Goal: Task Accomplishment & Management: Manage account settings

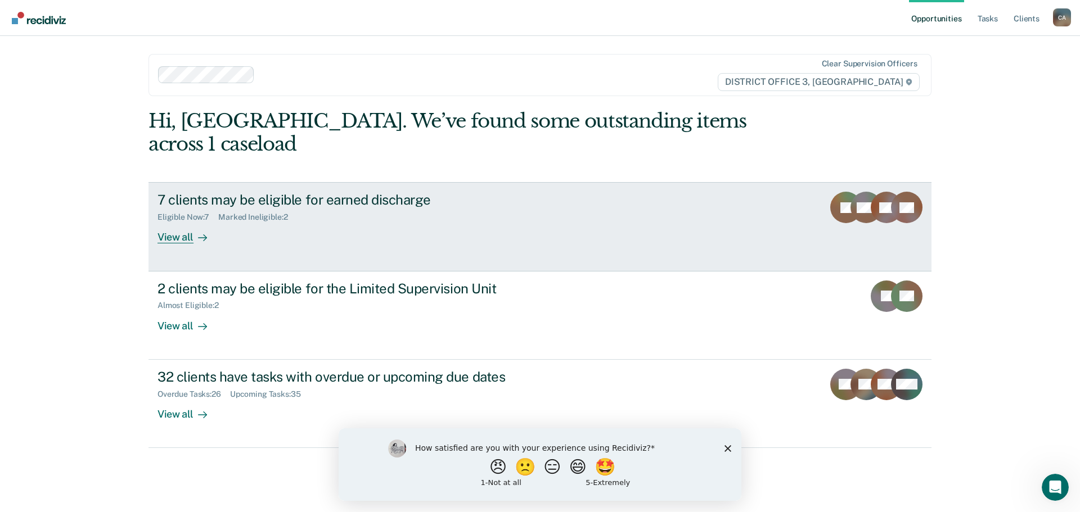
click at [185, 222] on div "View all" at bounding box center [189, 233] width 63 height 22
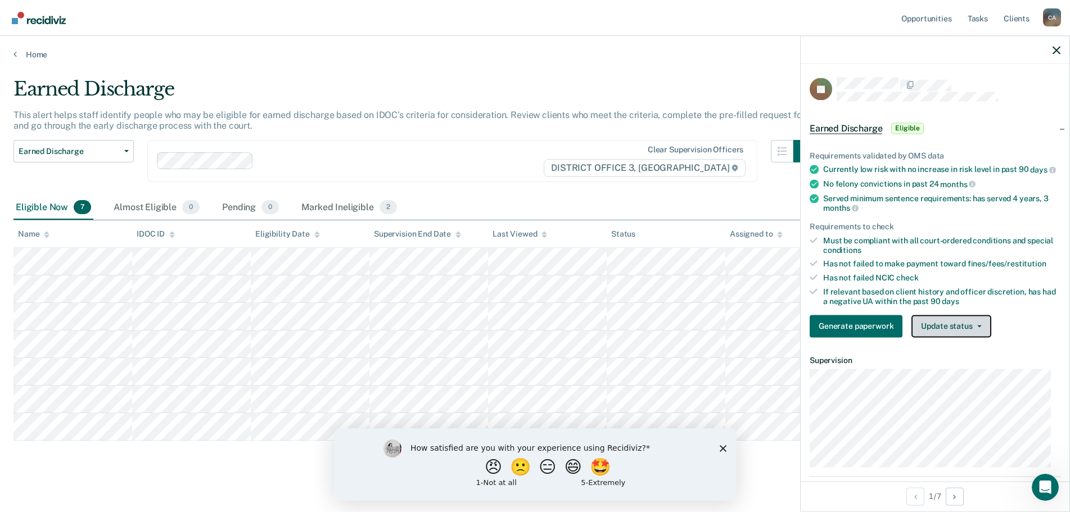
click at [935, 332] on button "Update status" at bounding box center [951, 326] width 79 height 23
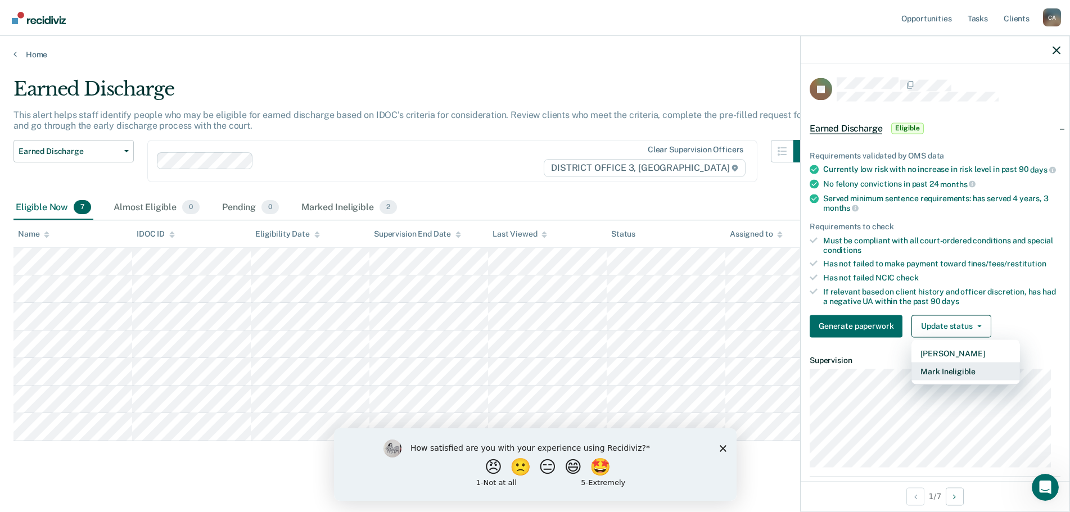
click at [944, 380] on button "Mark Ineligible" at bounding box center [966, 371] width 109 height 18
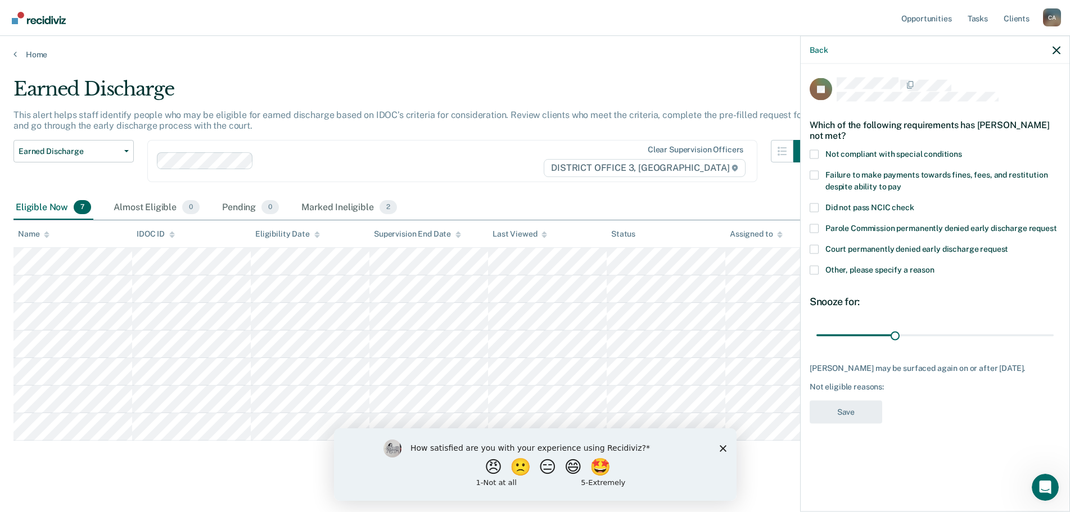
click at [816, 226] on span at bounding box center [814, 228] width 9 height 9
click at [1058, 224] on input "Parole Commission permanently denied early discharge request" at bounding box center [1058, 224] width 0 height 0
click at [816, 226] on span at bounding box center [814, 228] width 9 height 9
click at [1058, 224] on input "Parole Commission permanently denied early discharge request" at bounding box center [1058, 224] width 0 height 0
click at [815, 271] on span at bounding box center [814, 270] width 9 height 9
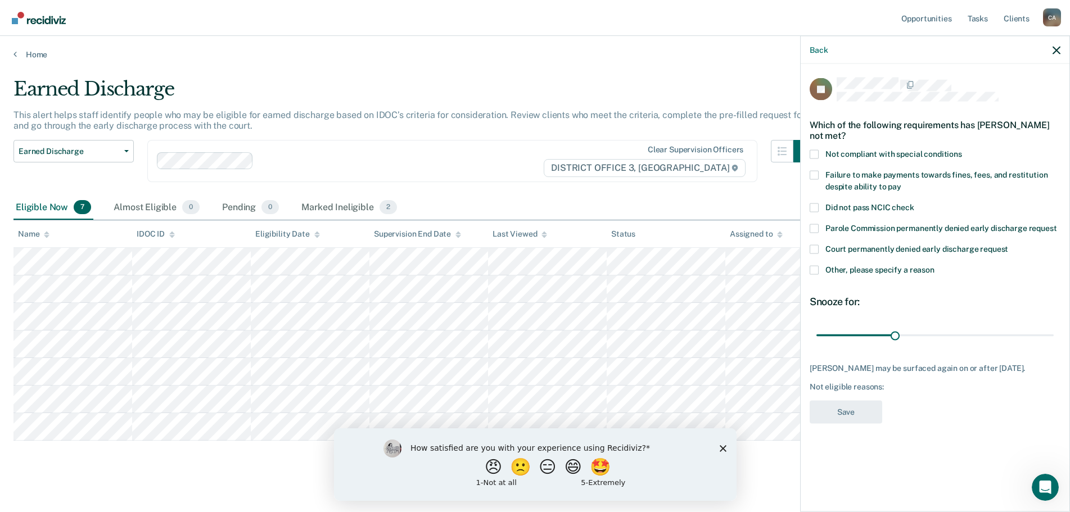
click at [935, 266] on input "Other, please specify a reason" at bounding box center [935, 266] width 0 height 0
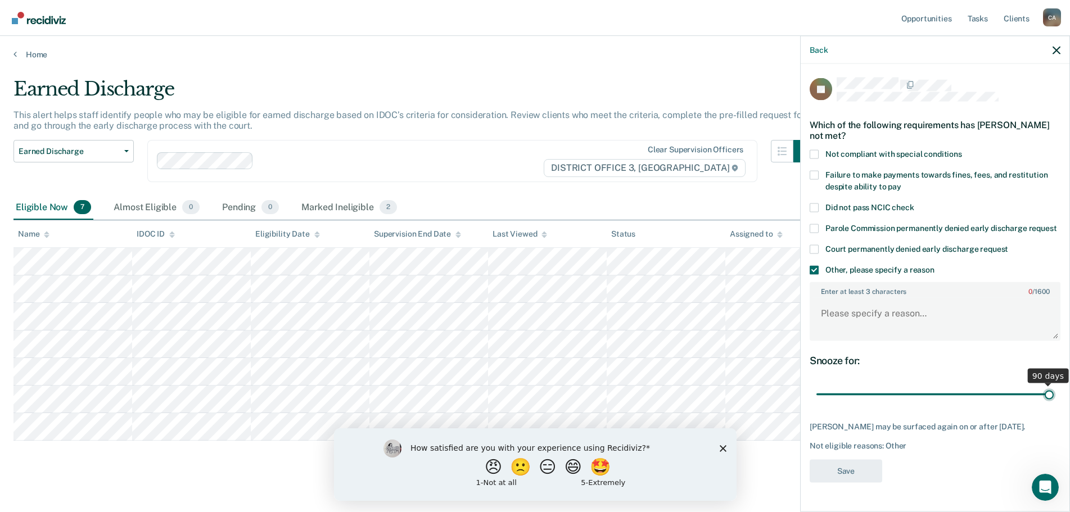
drag, startPoint x: 897, startPoint y: 393, endPoint x: 1079, endPoint y: 406, distance: 182.7
type input "90"
click at [1054, 404] on input "range" at bounding box center [935, 395] width 237 height 20
click at [863, 300] on textarea "Enter at least 3 characters 0 / 1600" at bounding box center [935, 319] width 249 height 42
type textarea "Sex offender"
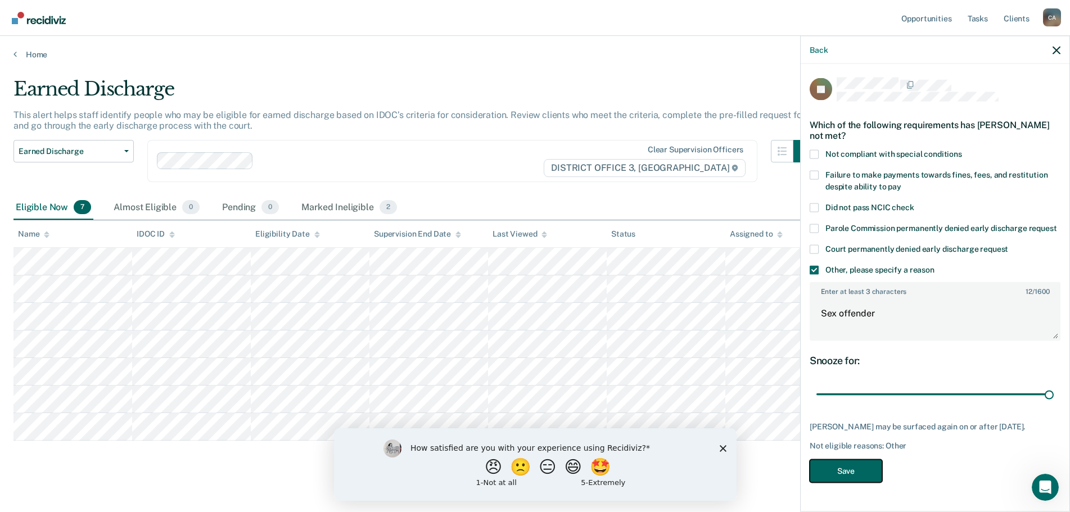
click at [847, 471] on button "Save" at bounding box center [846, 471] width 73 height 23
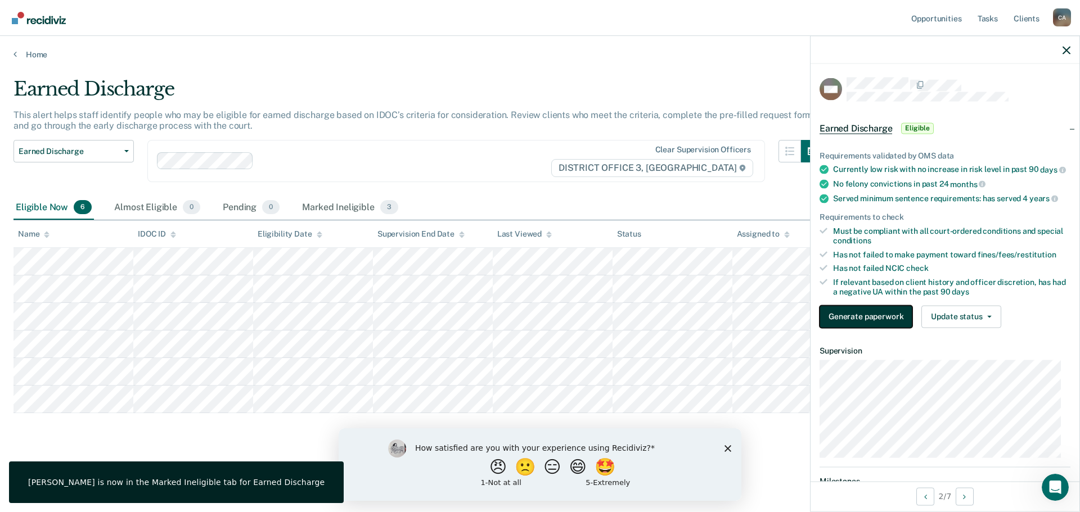
click at [887, 324] on button "Generate paperwork" at bounding box center [866, 316] width 93 height 23
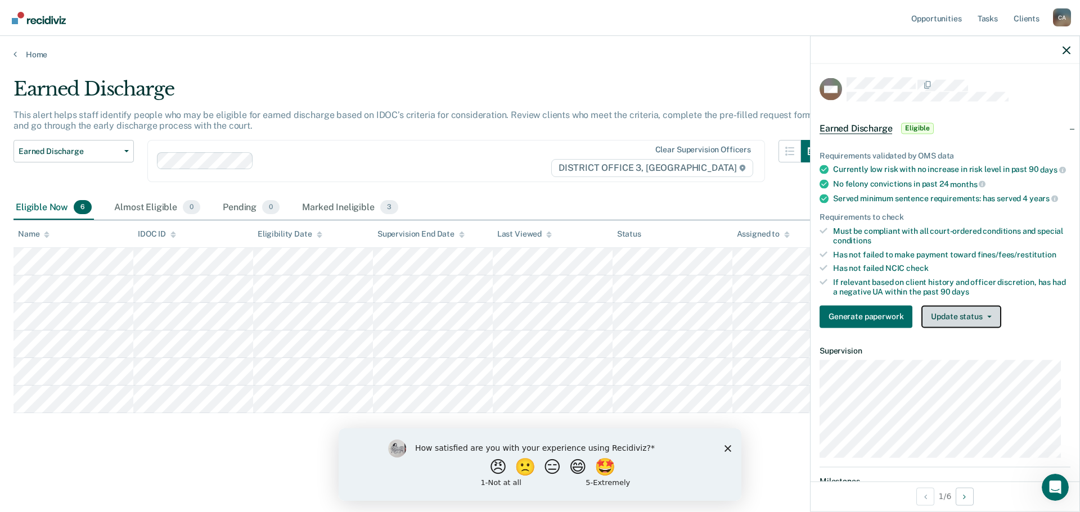
click at [956, 328] on button "Update status" at bounding box center [960, 316] width 79 height 23
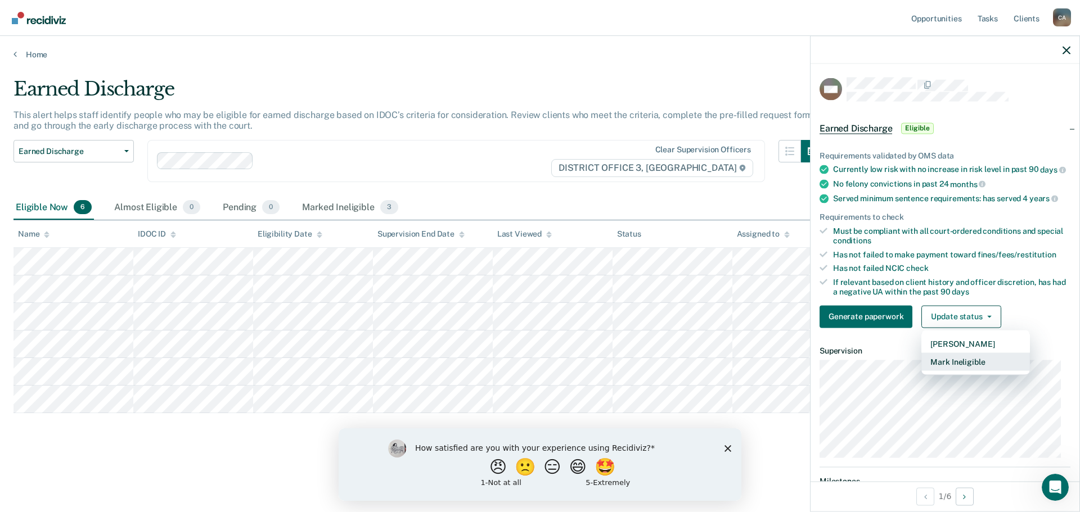
click at [955, 370] on button "Mark Ineligible" at bounding box center [975, 362] width 109 height 18
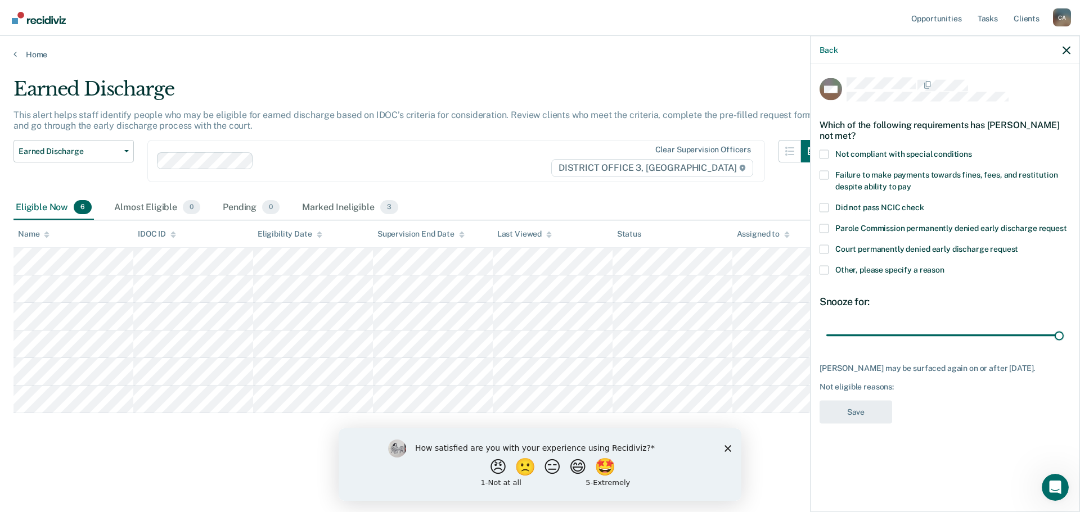
drag, startPoint x: 903, startPoint y: 333, endPoint x: 1079, endPoint y: 354, distance: 177.8
type input "90"
click at [1064, 345] on input "range" at bounding box center [944, 336] width 237 height 20
click at [825, 269] on span at bounding box center [824, 270] width 9 height 9
click at [944, 266] on input "Other, please specify a reason" at bounding box center [944, 266] width 0 height 0
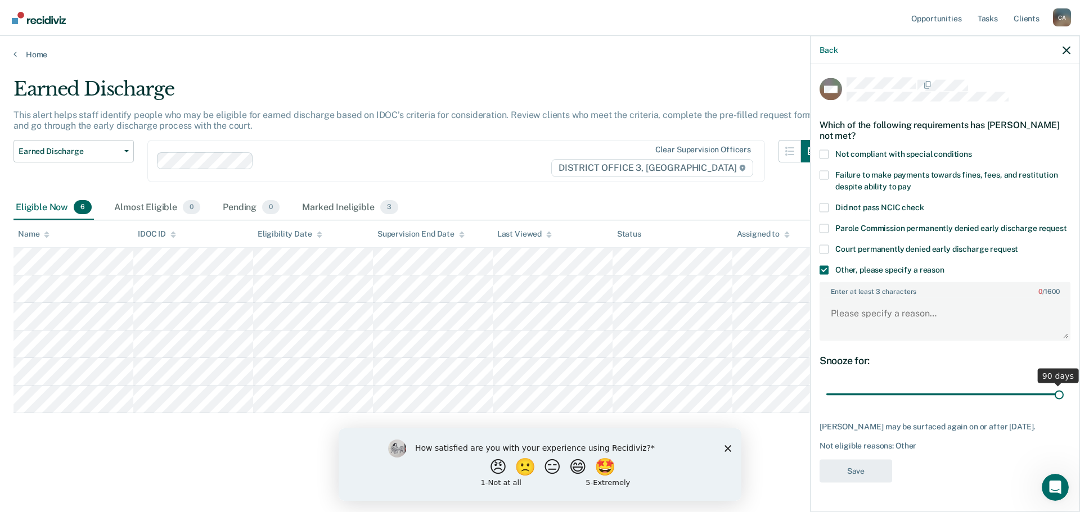
scroll to position [14, 0]
click at [867, 307] on textarea "Enter at least 3 characters 0 / 1600" at bounding box center [945, 319] width 249 height 42
type textarea "Sex offender"
click at [856, 479] on button "Save" at bounding box center [856, 471] width 73 height 23
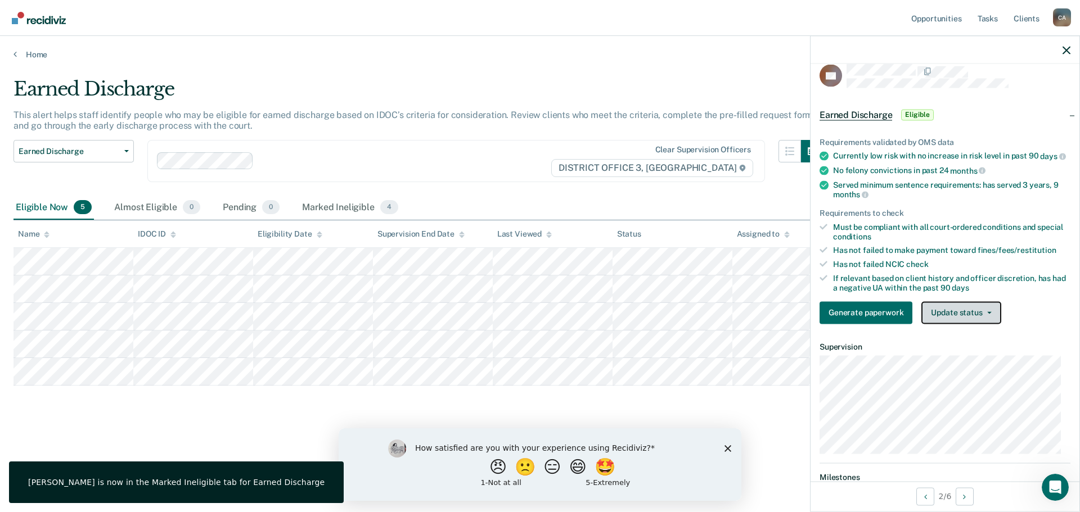
click at [944, 321] on button "Update status" at bounding box center [960, 313] width 79 height 23
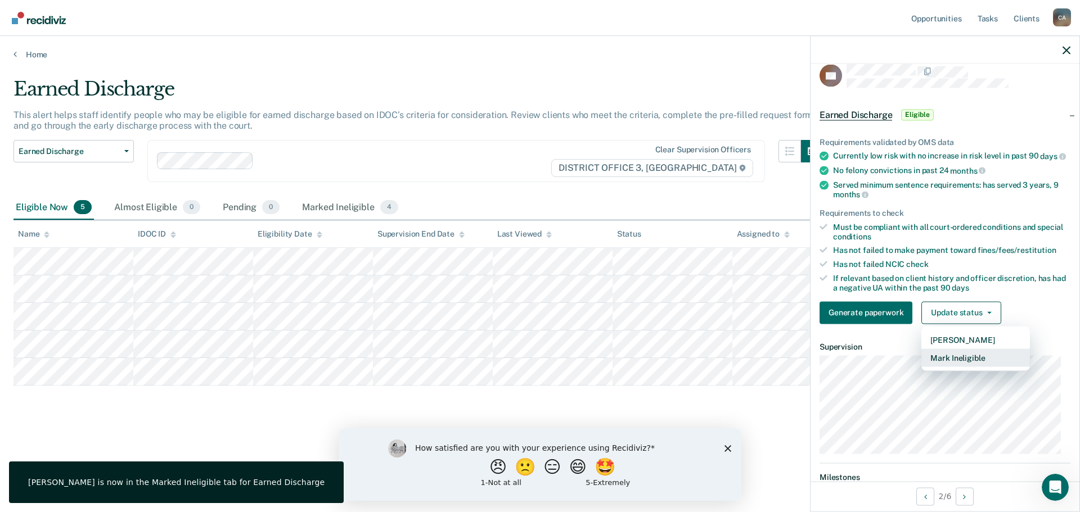
click at [950, 365] on button "Mark Ineligible" at bounding box center [975, 358] width 109 height 18
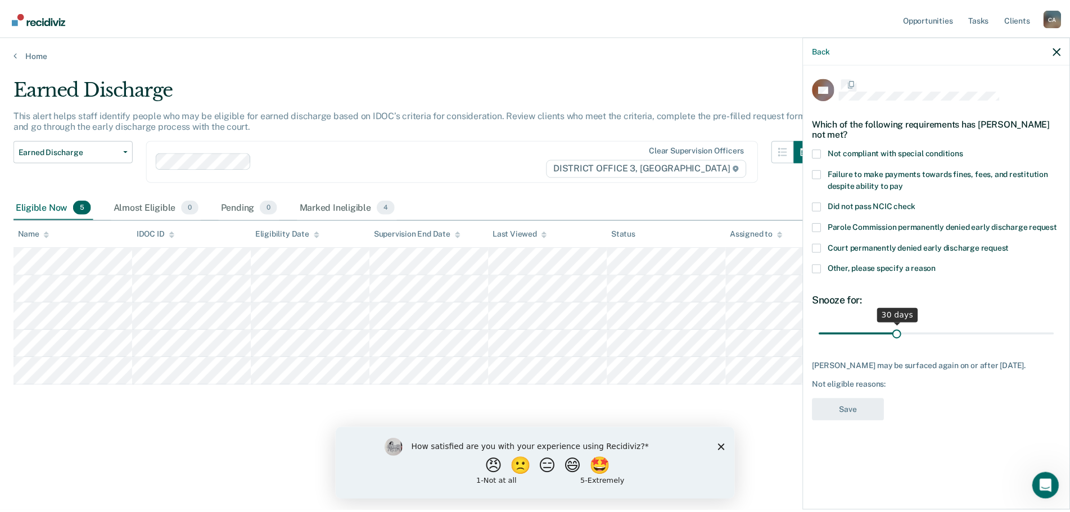
scroll to position [0, 0]
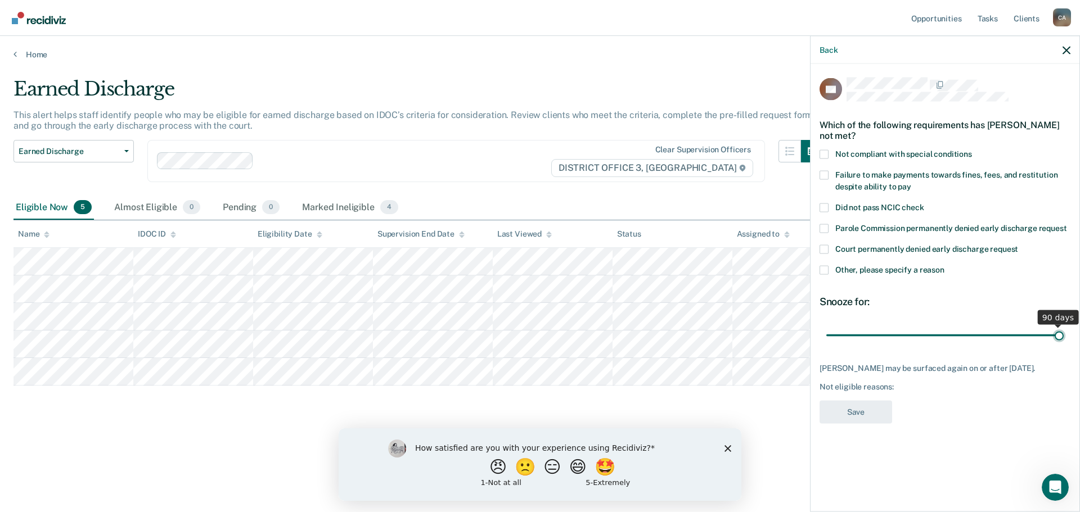
drag, startPoint x: 907, startPoint y: 335, endPoint x: 1060, endPoint y: 343, distance: 153.8
type input "90"
click at [1064, 343] on input "range" at bounding box center [944, 336] width 237 height 20
click at [823, 271] on span at bounding box center [824, 270] width 9 height 9
click at [944, 266] on input "Other, please specify a reason" at bounding box center [944, 266] width 0 height 0
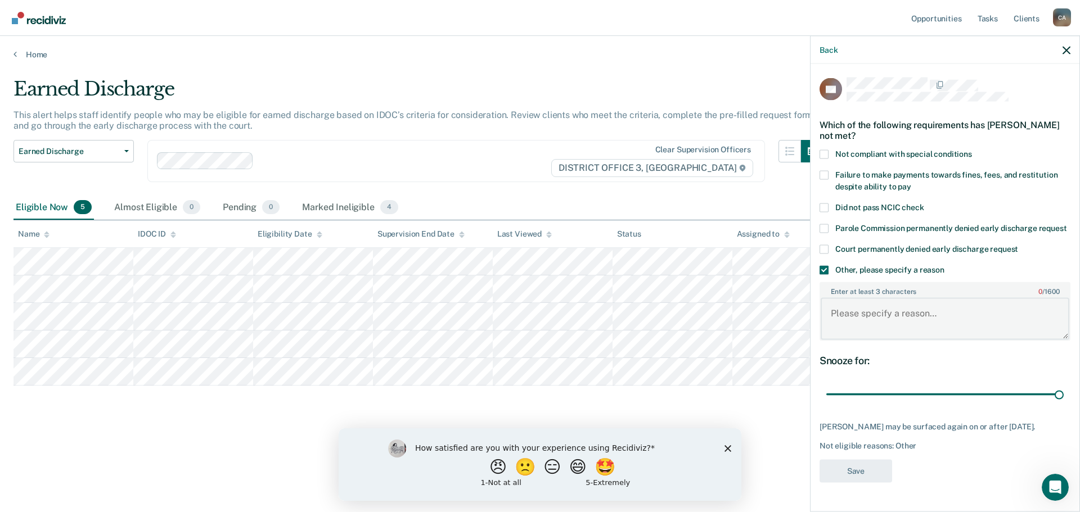
click at [874, 314] on textarea "Enter at least 3 characters 0 / 1600" at bounding box center [945, 319] width 249 height 42
type textarea "Sex offender"
click at [823, 483] on button "Save" at bounding box center [856, 471] width 73 height 23
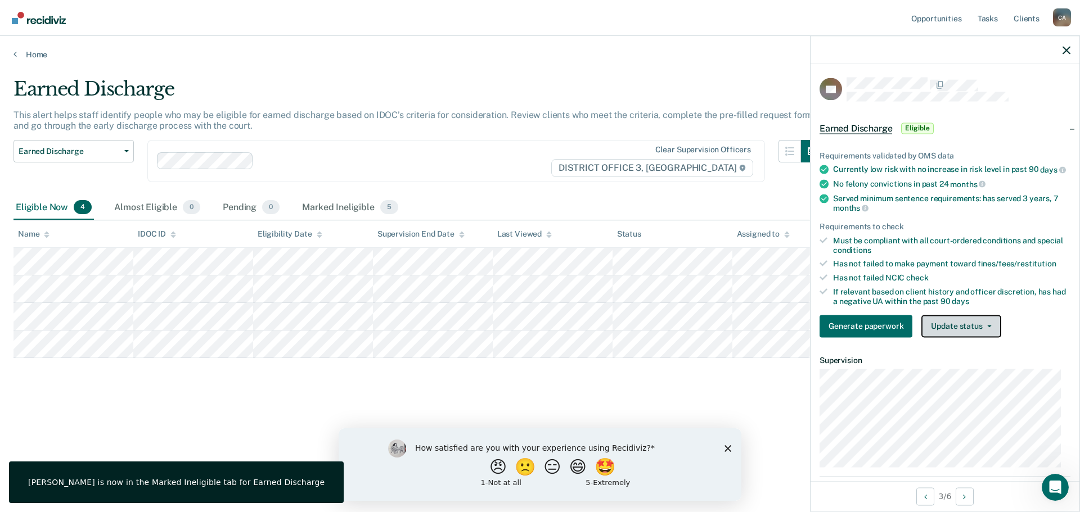
click at [944, 331] on button "Update status" at bounding box center [960, 326] width 79 height 23
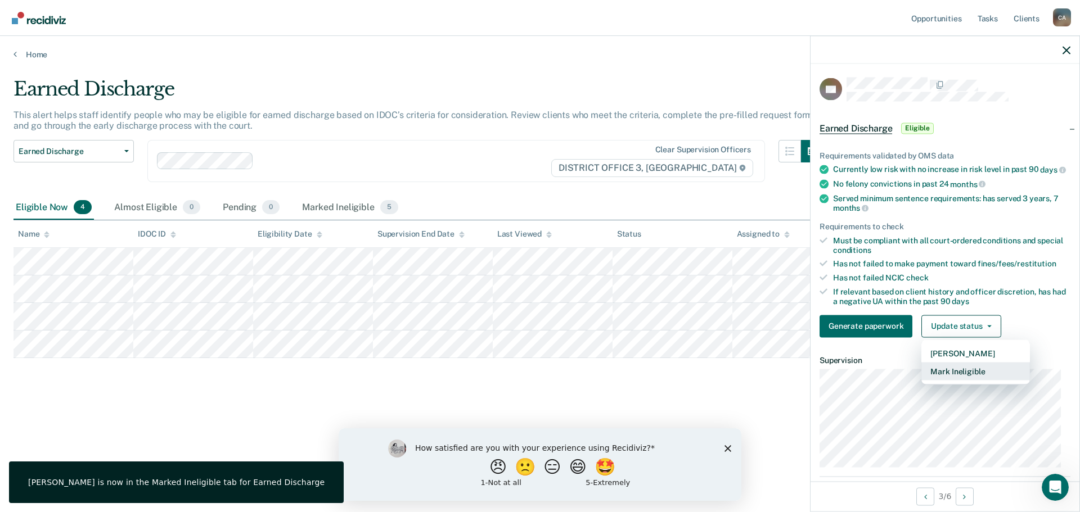
click at [944, 380] on button "Mark Ineligible" at bounding box center [975, 371] width 109 height 18
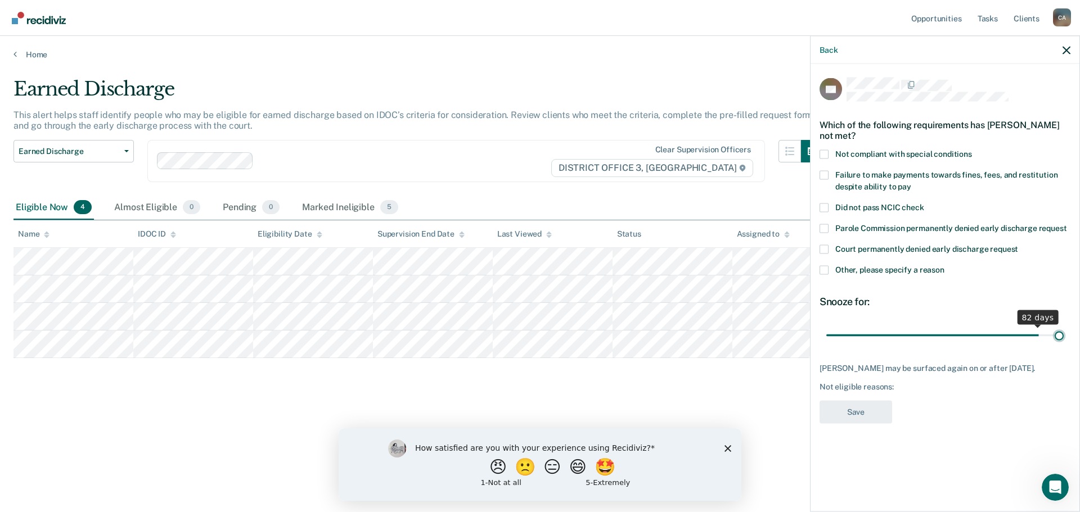
drag, startPoint x: 905, startPoint y: 336, endPoint x: 1079, endPoint y: 350, distance: 174.9
type input "90"
click at [1064, 345] on input "range" at bounding box center [944, 336] width 237 height 20
click at [827, 269] on span at bounding box center [824, 270] width 9 height 9
click at [944, 266] on input "Other, please specify a reason" at bounding box center [944, 266] width 0 height 0
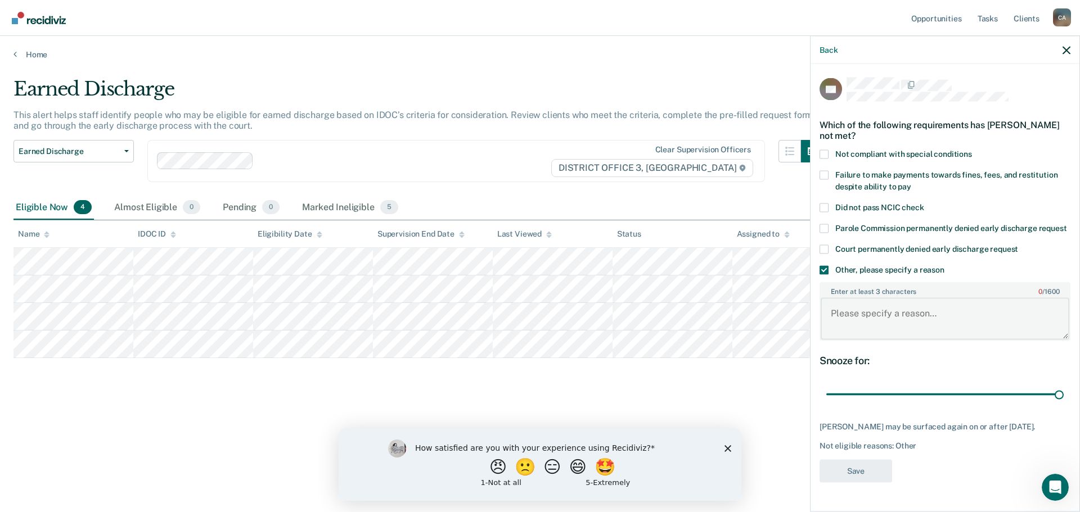
drag, startPoint x: 880, startPoint y: 305, endPoint x: 881, endPoint y: 298, distance: 7.5
click at [880, 304] on textarea "Enter at least 3 characters 0 / 1600" at bounding box center [945, 319] width 249 height 42
type textarea "Sex offender"
drag, startPoint x: 861, startPoint y: 470, endPoint x: 831, endPoint y: 394, distance: 81.8
click at [860, 470] on button "Save" at bounding box center [856, 471] width 73 height 23
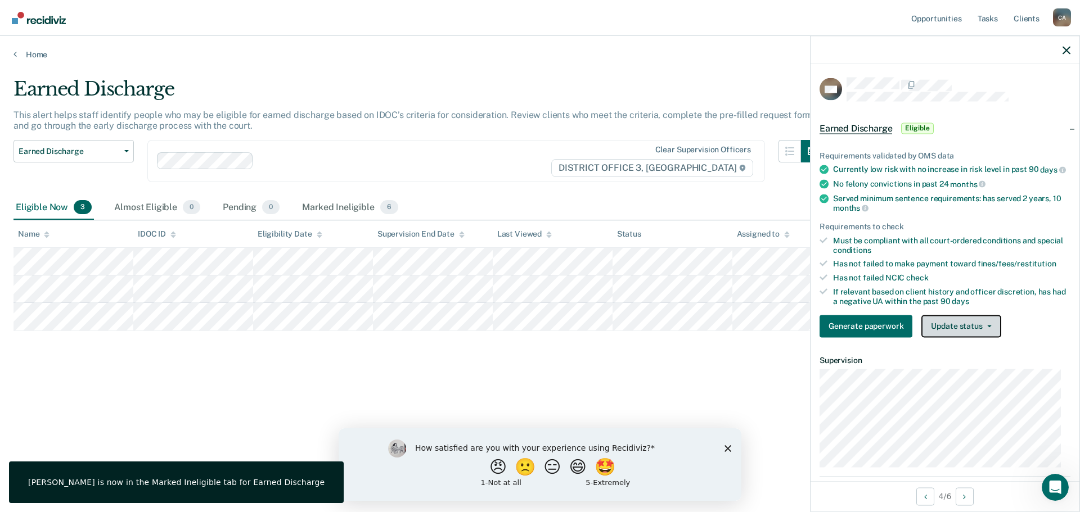
click at [966, 334] on button "Update status" at bounding box center [960, 326] width 79 height 23
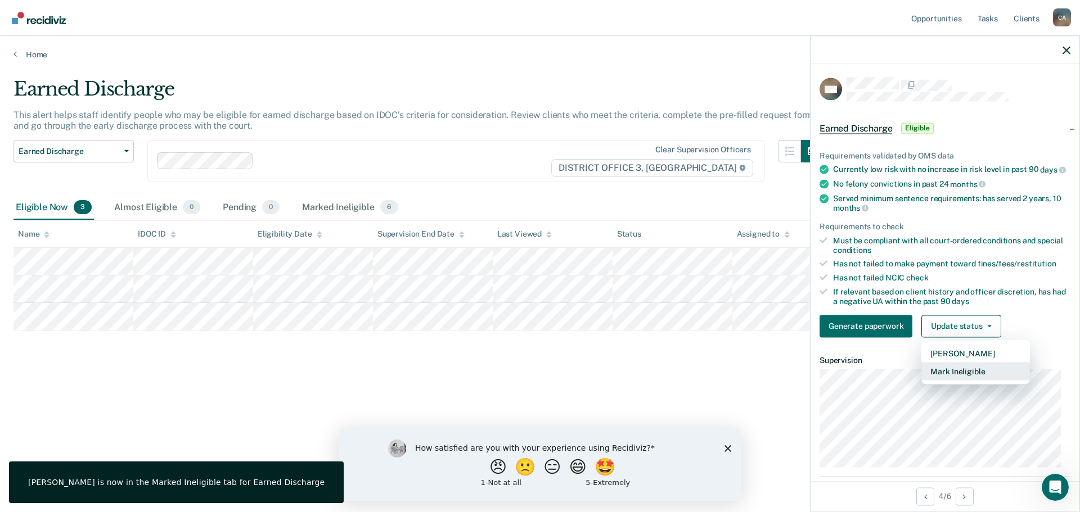
click at [956, 379] on button "Mark Ineligible" at bounding box center [975, 371] width 109 height 18
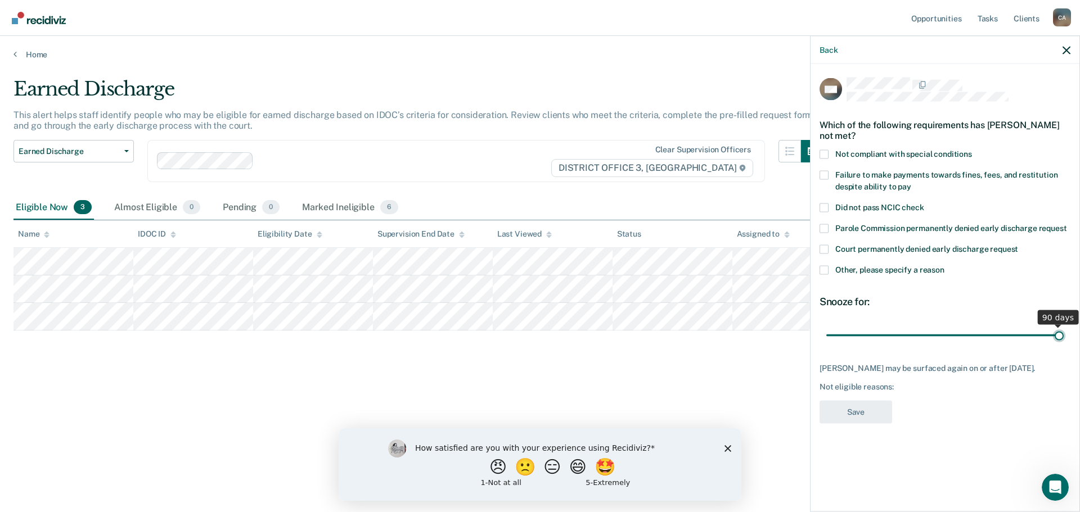
drag, startPoint x: 906, startPoint y: 332, endPoint x: 1079, endPoint y: 376, distance: 179.3
type input "90"
click at [1064, 345] on input "range" at bounding box center [944, 336] width 237 height 20
click at [827, 267] on span at bounding box center [824, 270] width 9 height 9
click at [944, 266] on input "Other, please specify a reason" at bounding box center [944, 266] width 0 height 0
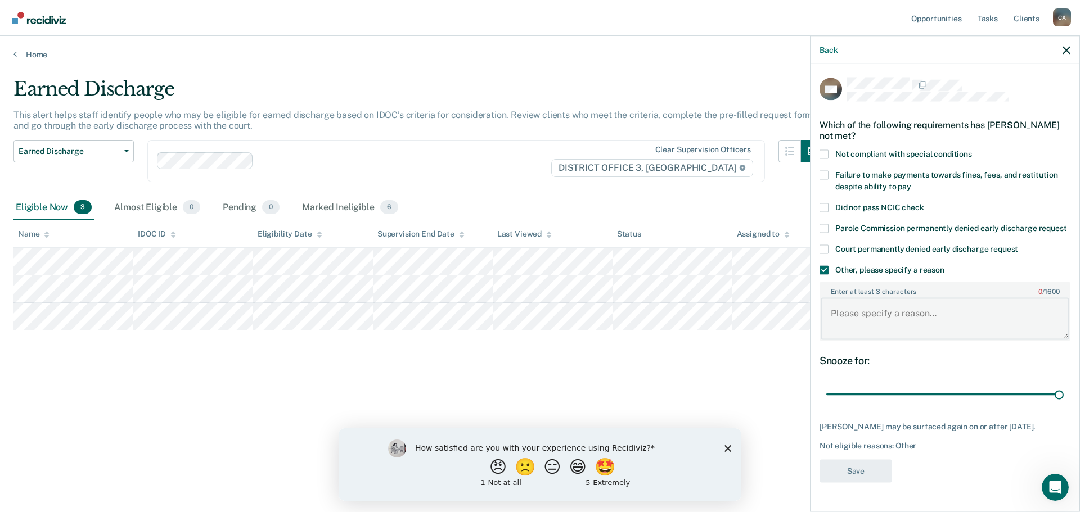
click at [878, 302] on textarea "Enter at least 3 characters 0 / 1600" at bounding box center [945, 319] width 249 height 42
type textarea "Sex offender"
click at [870, 468] on button "Save" at bounding box center [856, 471] width 73 height 23
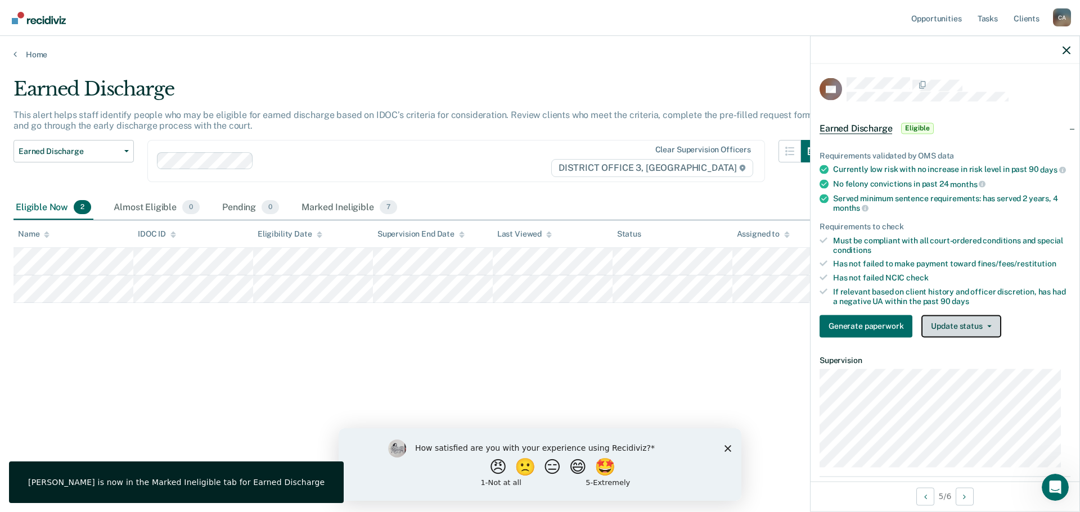
click at [975, 335] on button "Update status" at bounding box center [960, 326] width 79 height 23
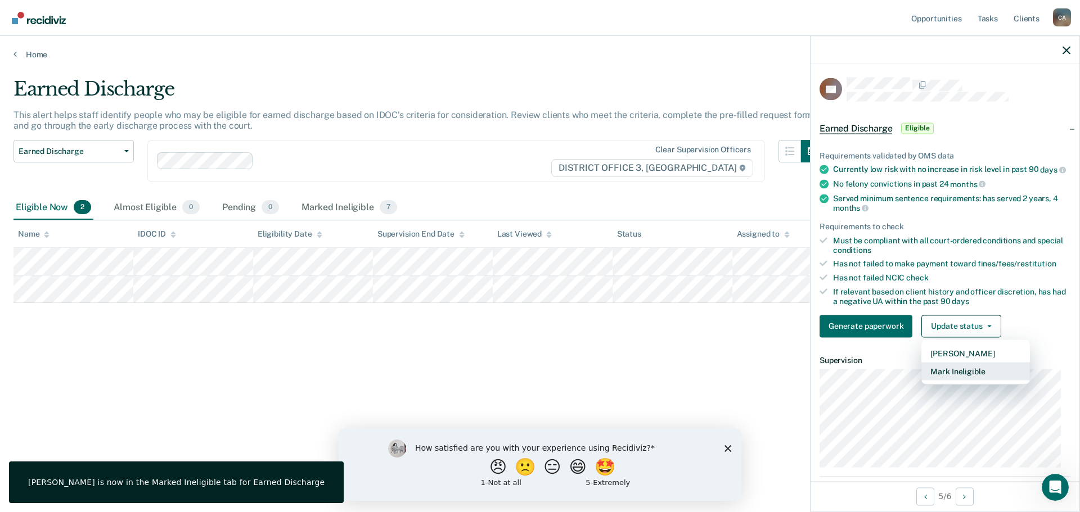
click at [956, 376] on button "Mark Ineligible" at bounding box center [975, 371] width 109 height 18
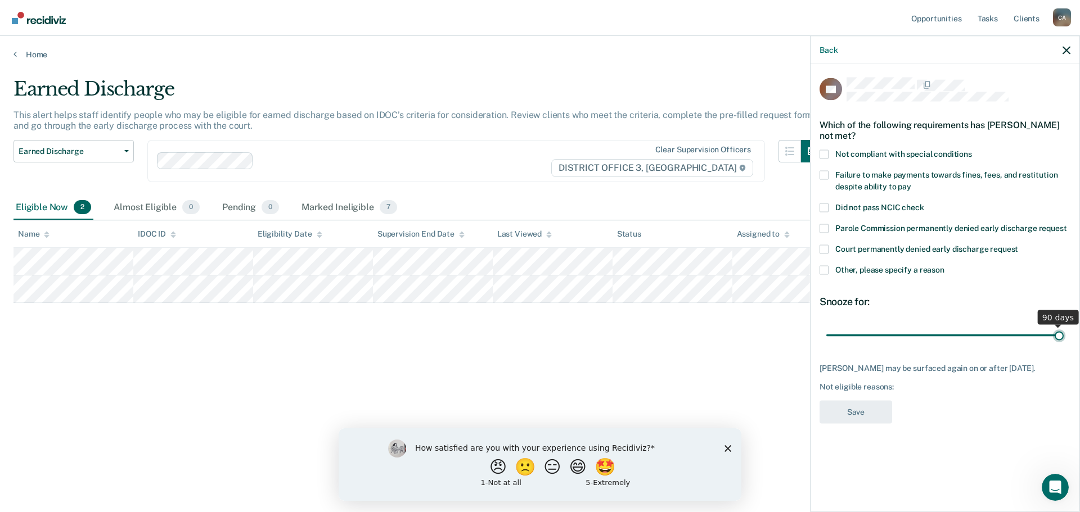
drag, startPoint x: 904, startPoint y: 335, endPoint x: 1079, endPoint y: 354, distance: 176.5
type input "90"
click at [1064, 345] on input "range" at bounding box center [944, 336] width 237 height 20
click at [826, 267] on span at bounding box center [824, 270] width 9 height 9
click at [944, 266] on input "Other, please specify a reason" at bounding box center [944, 266] width 0 height 0
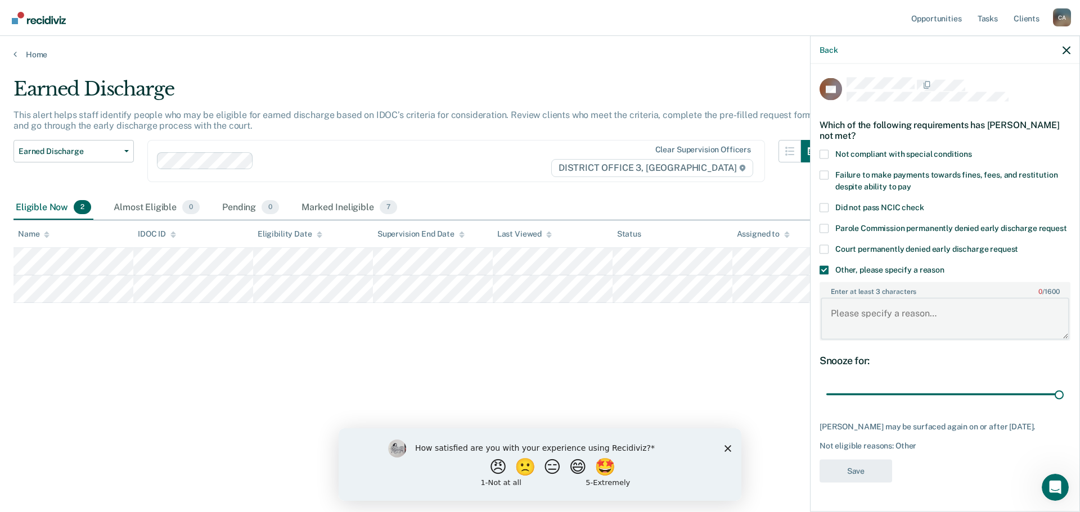
click at [854, 309] on textarea "Enter at least 3 characters 0 / 1600" at bounding box center [945, 319] width 249 height 42
type textarea "Sex offender"
drag, startPoint x: 862, startPoint y: 497, endPoint x: 851, endPoint y: 381, distance: 116.4
click at [863, 483] on button "Save" at bounding box center [856, 471] width 73 height 23
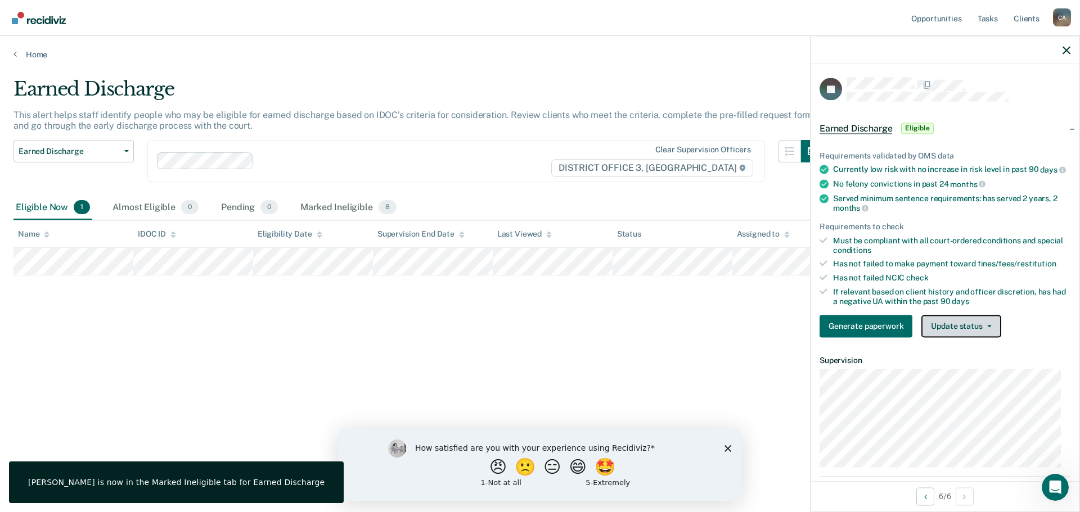
click at [968, 331] on button "Update status" at bounding box center [960, 326] width 79 height 23
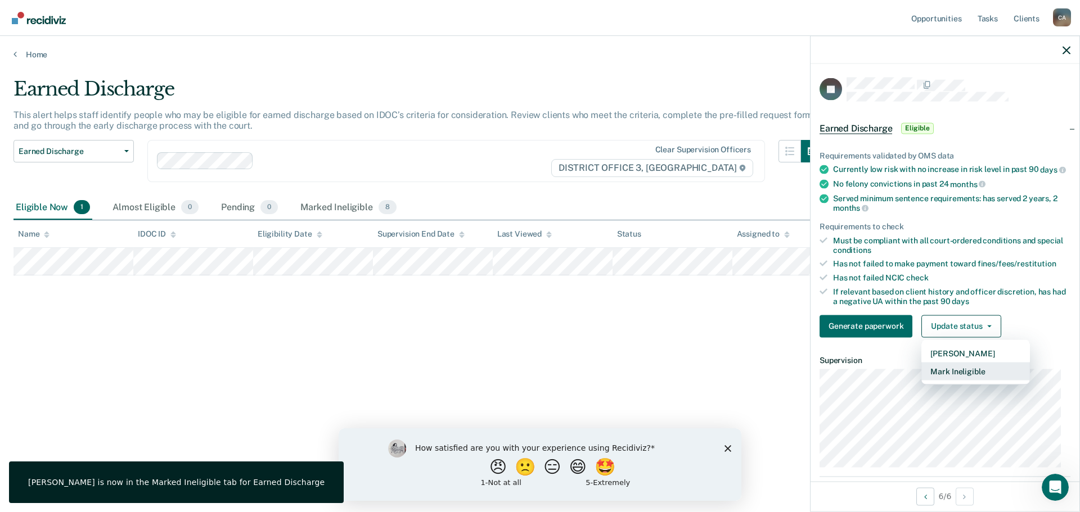
click at [957, 380] on button "Mark Ineligible" at bounding box center [975, 371] width 109 height 18
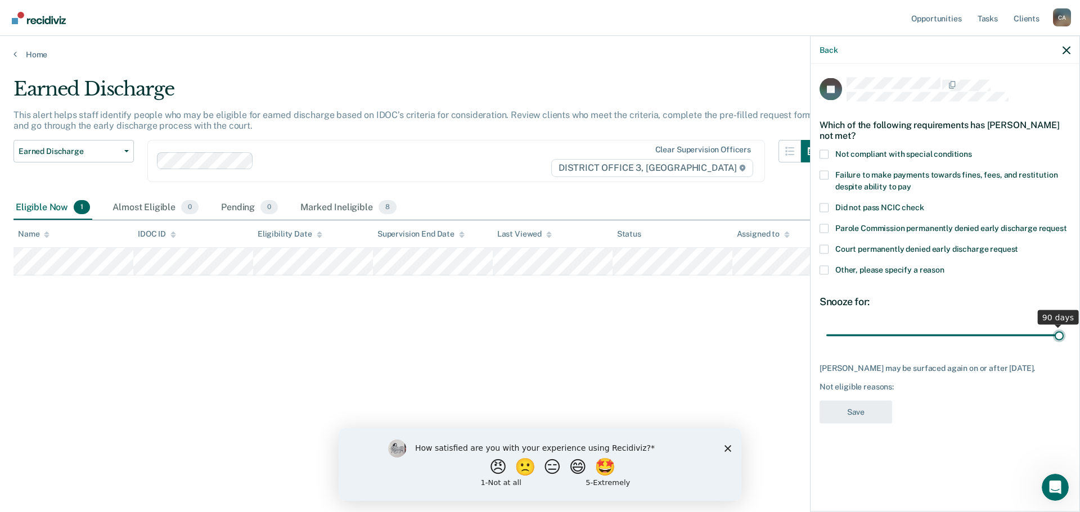
drag, startPoint x: 904, startPoint y: 337, endPoint x: 1065, endPoint y: 347, distance: 161.7
type input "90"
click at [1064, 345] on input "range" at bounding box center [944, 336] width 237 height 20
drag, startPoint x: 822, startPoint y: 266, endPoint x: 827, endPoint y: 275, distance: 10.3
click at [822, 266] on span at bounding box center [824, 270] width 9 height 9
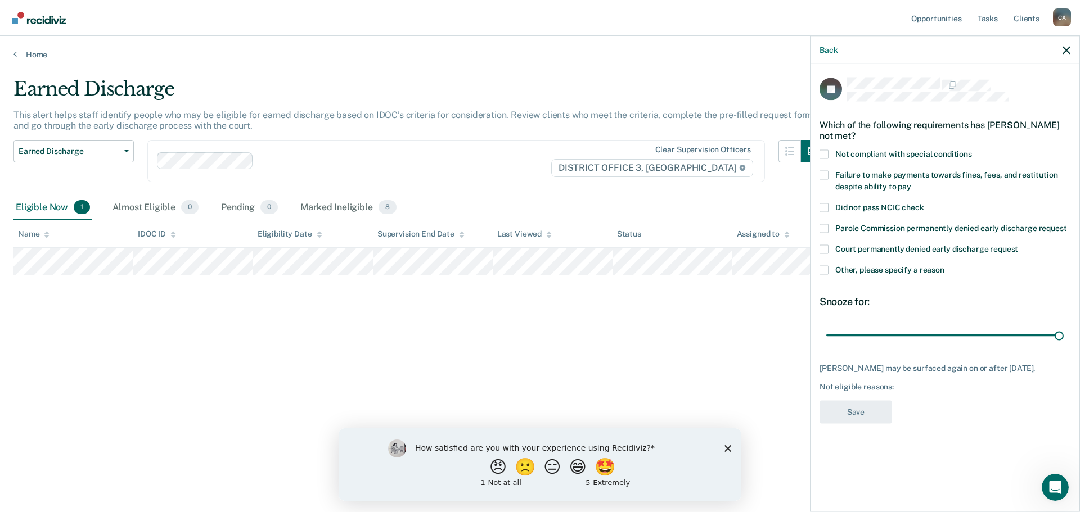
click at [944, 266] on input "Other, please specify a reason" at bounding box center [944, 266] width 0 height 0
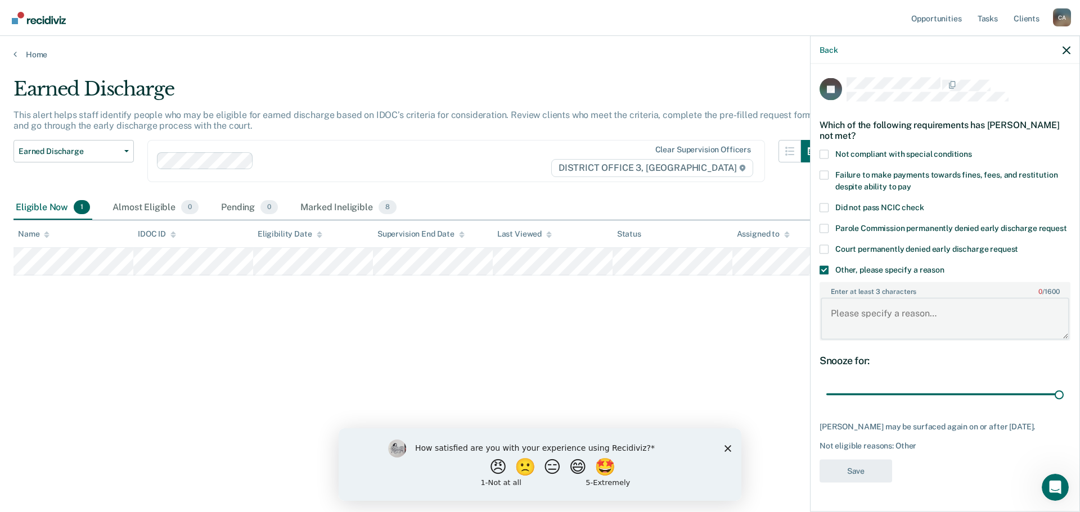
click at [881, 333] on textarea "Enter at least 3 characters 0 / 1600" at bounding box center [945, 319] width 249 height 42
type textarea "Sex offender"
click at [869, 483] on button "Save" at bounding box center [856, 471] width 73 height 23
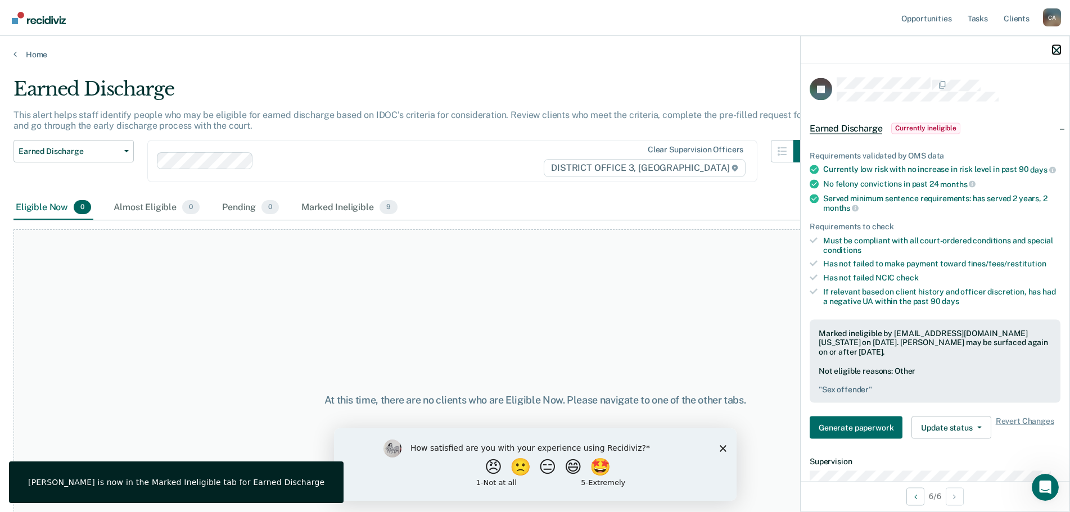
click at [1058, 50] on icon "button" at bounding box center [1057, 50] width 8 height 8
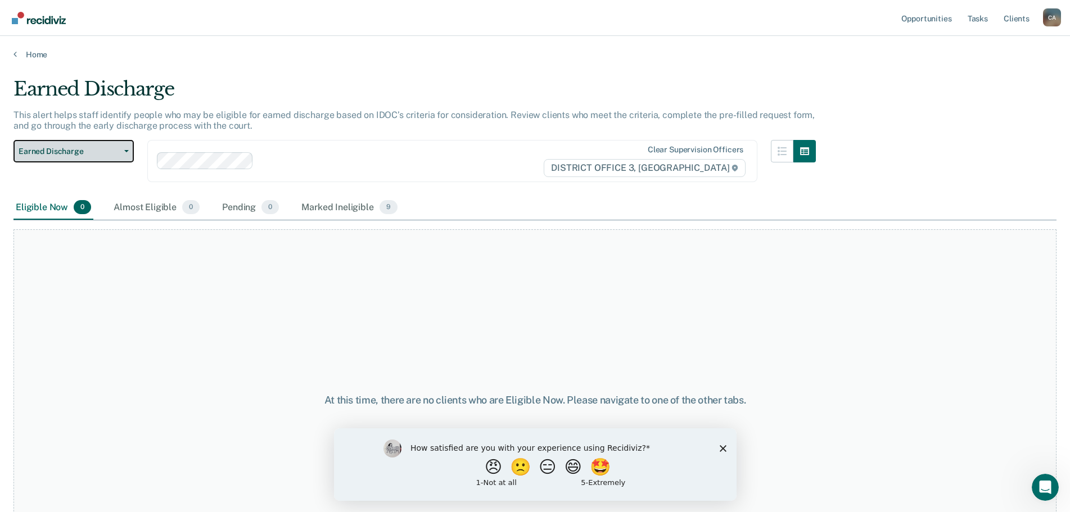
click at [88, 145] on button "Earned Discharge" at bounding box center [74, 151] width 120 height 23
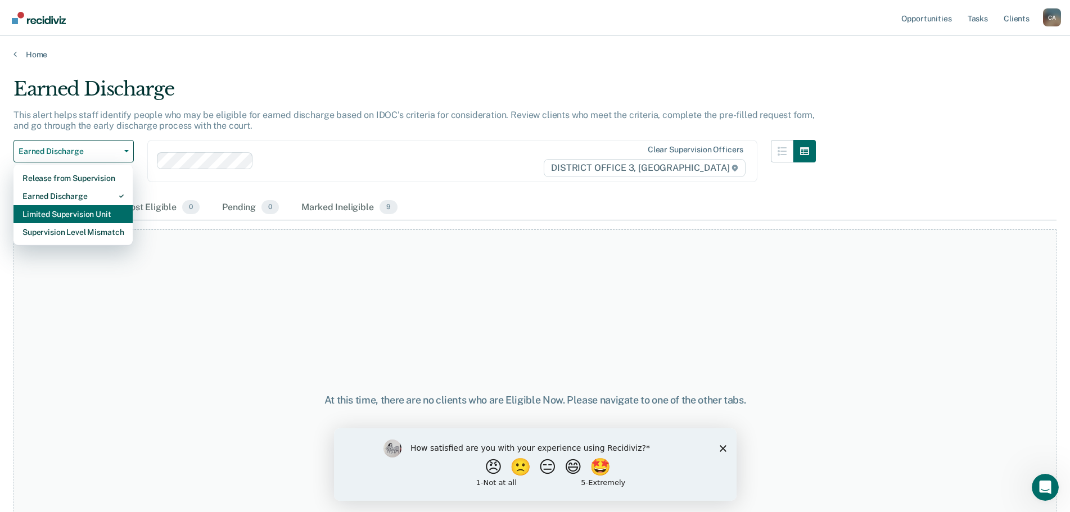
click at [65, 219] on div "Limited Supervision Unit" at bounding box center [73, 214] width 101 height 18
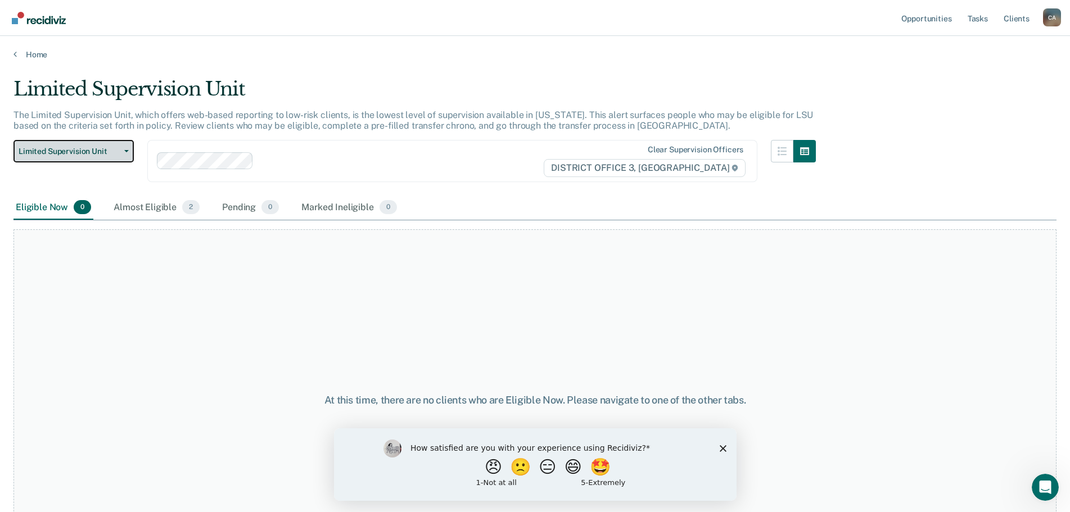
click at [95, 154] on span "Limited Supervision Unit" at bounding box center [69, 152] width 101 height 10
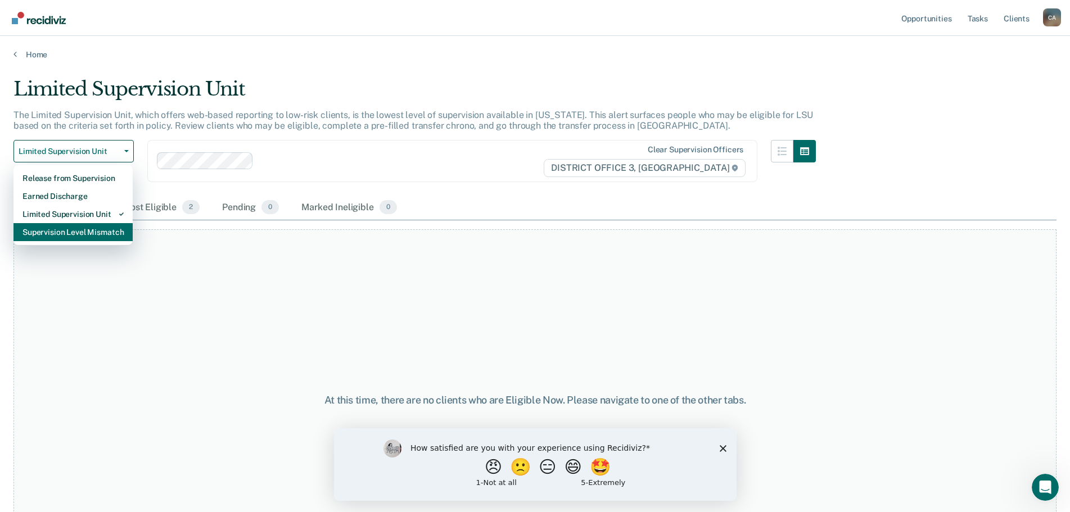
click at [72, 230] on div "Supervision Level Mismatch" at bounding box center [73, 232] width 101 height 18
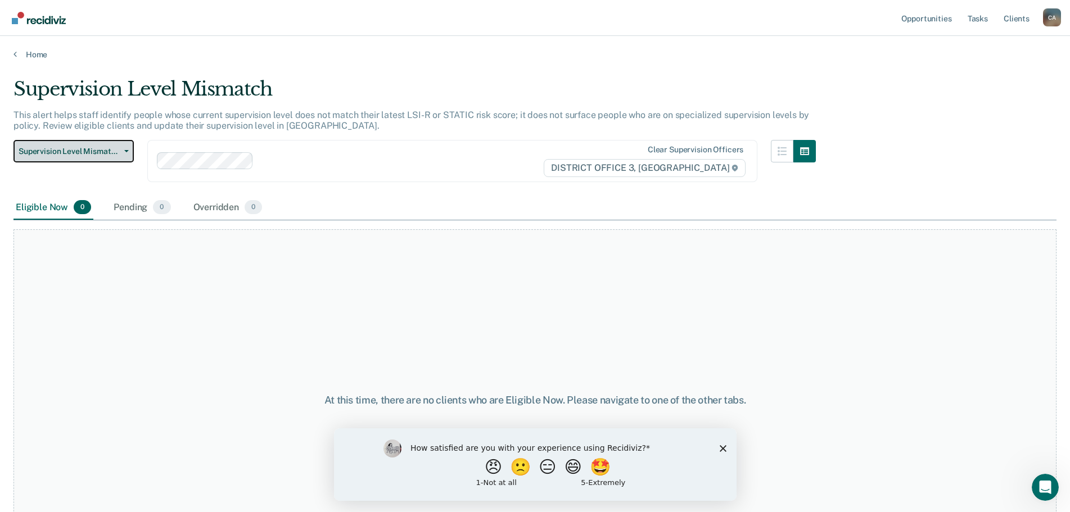
click at [72, 155] on span "Supervision Level Mismatch" at bounding box center [69, 152] width 101 height 10
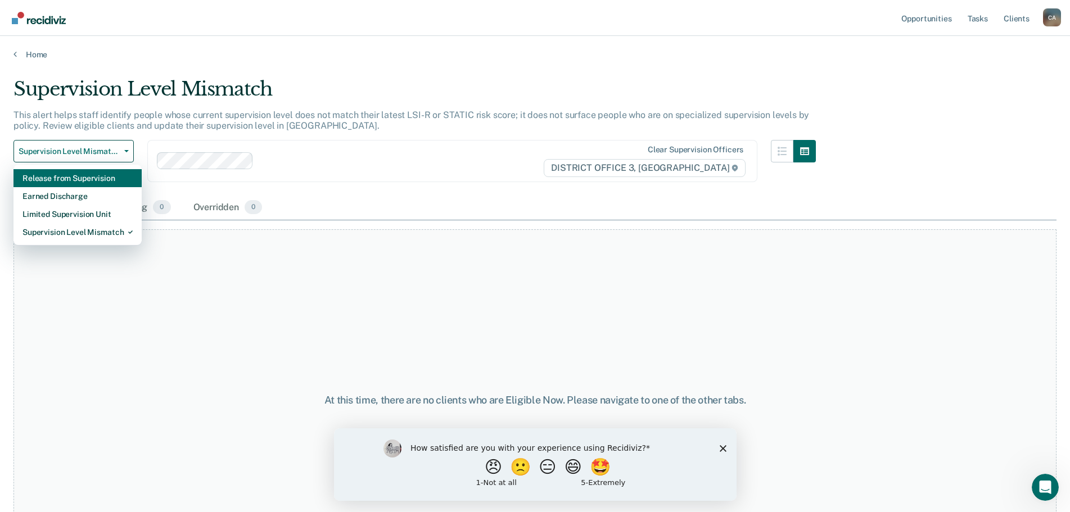
click at [66, 181] on div "Release from Supervision" at bounding box center [78, 178] width 110 height 18
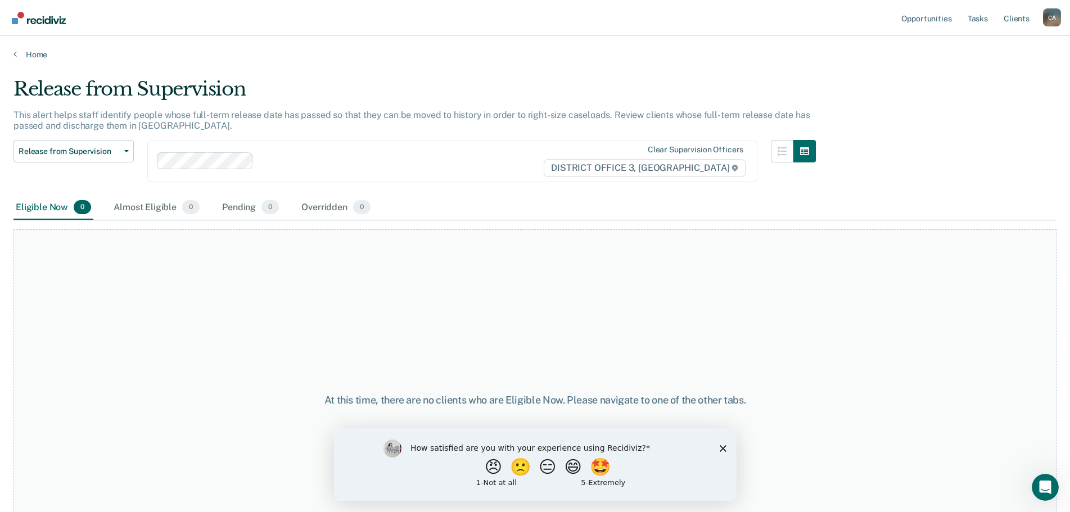
click at [29, 61] on main "Release from Supervision This alert helps staff identify people whose full-term…" at bounding box center [535, 284] width 1070 height 449
click at [34, 55] on link "Home" at bounding box center [535, 55] width 1043 height 10
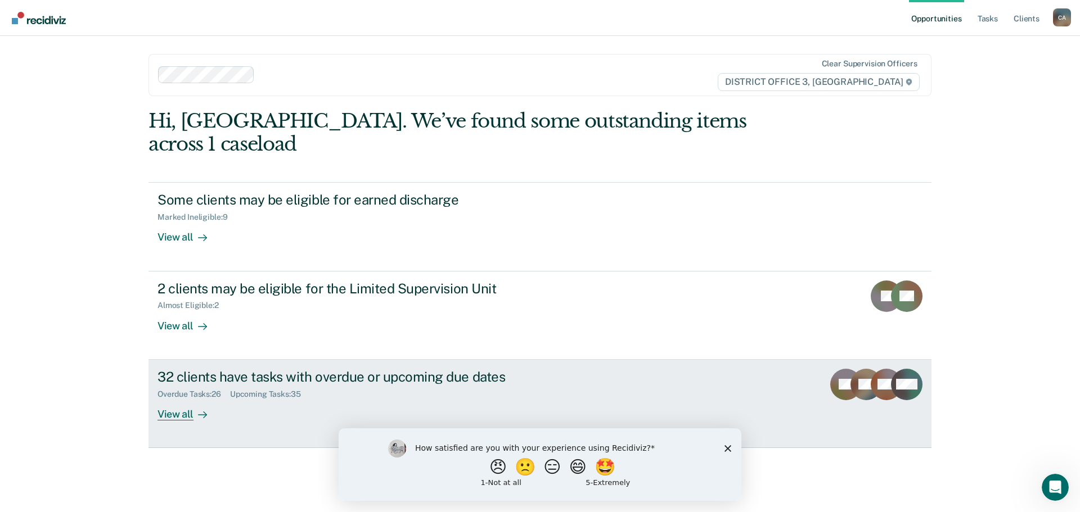
click at [191, 399] on div "View all" at bounding box center [189, 410] width 63 height 22
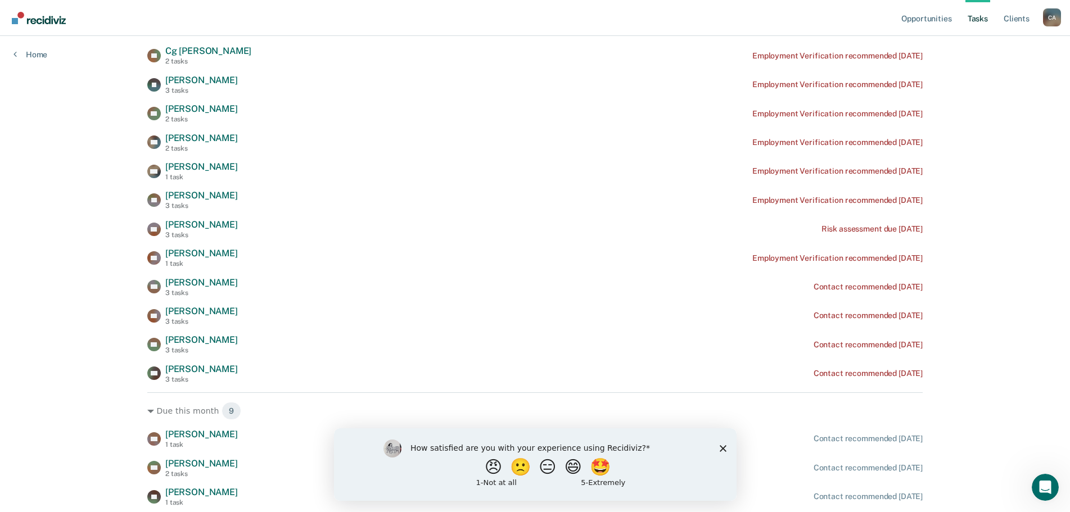
scroll to position [563, 0]
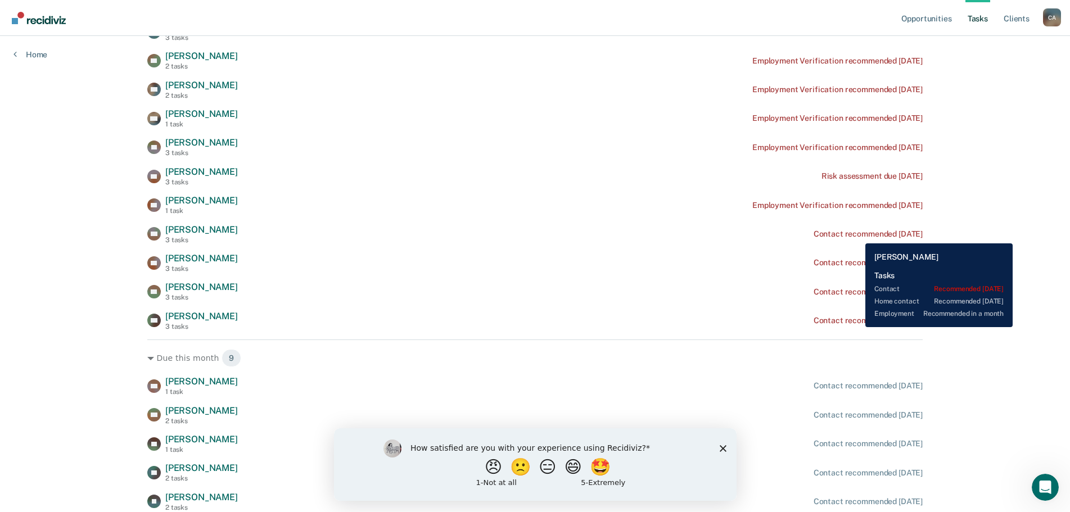
click at [857, 235] on div "Contact recommended [DATE]" at bounding box center [868, 235] width 109 height 10
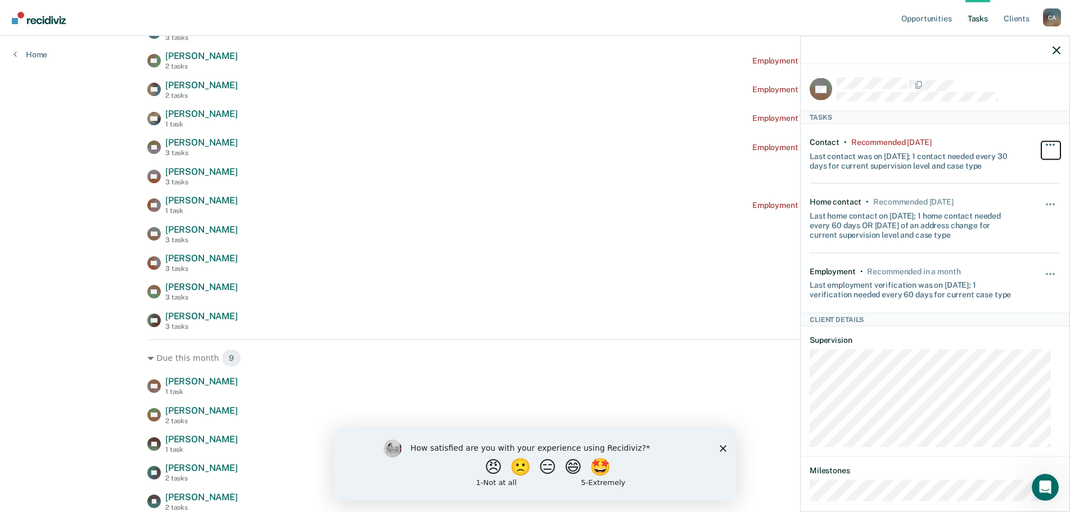
click at [1053, 143] on span "button" at bounding box center [1054, 144] width 2 height 2
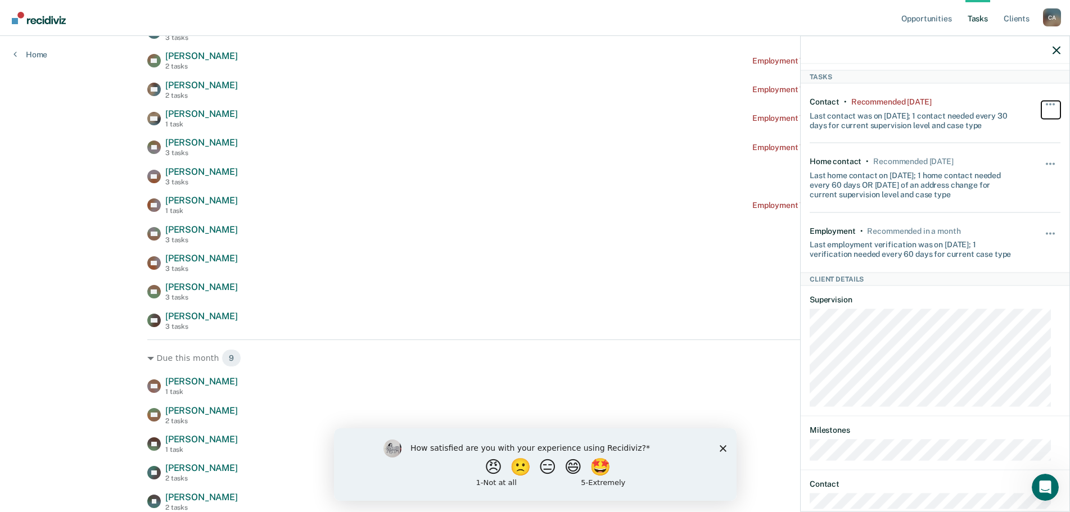
scroll to position [92, 0]
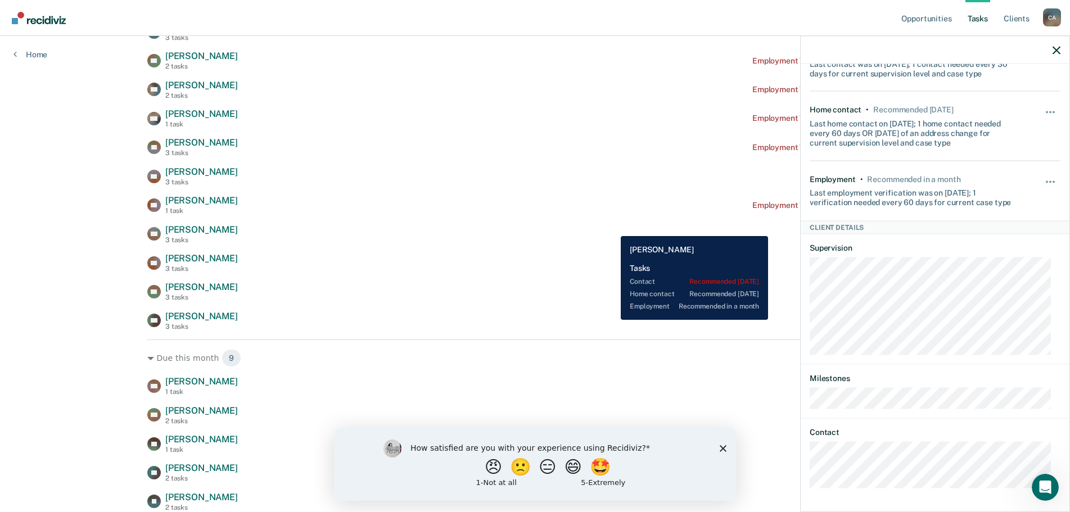
click at [613, 228] on div "EM [PERSON_NAME] 3 tasks Contact recommended [DATE]" at bounding box center [535, 234] width 776 height 20
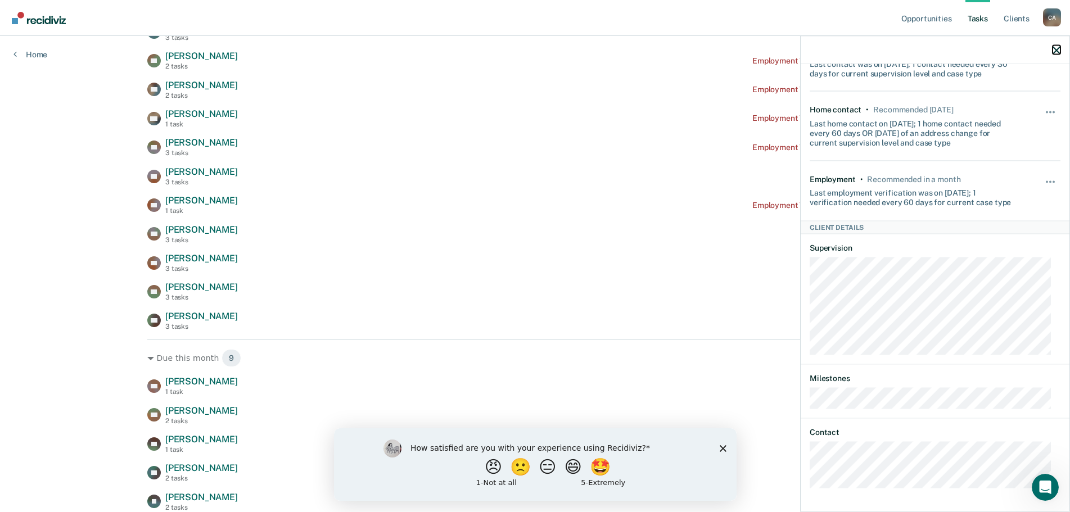
click at [1056, 50] on icon "button" at bounding box center [1057, 50] width 8 height 8
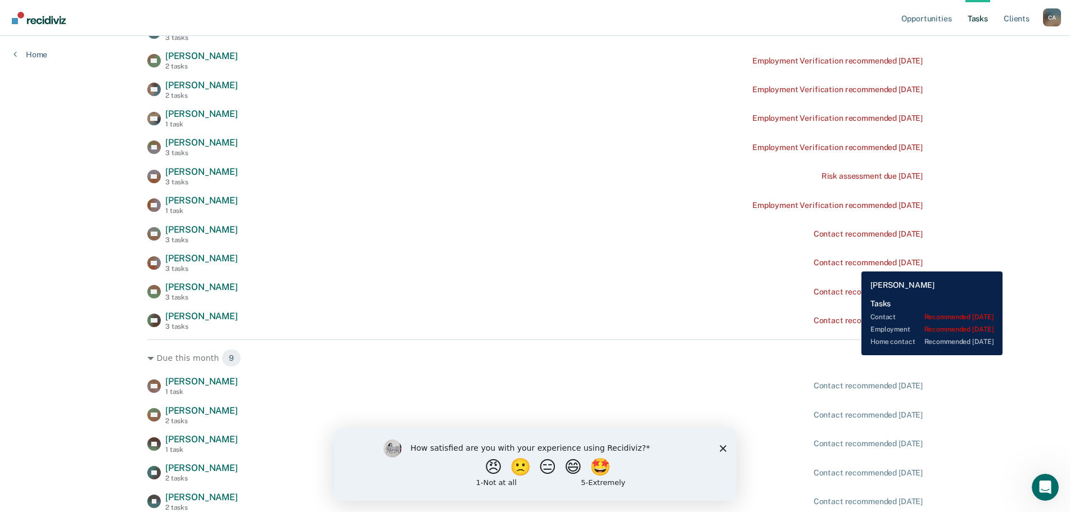
click at [853, 263] on div "Contact recommended [DATE]" at bounding box center [868, 263] width 109 height 10
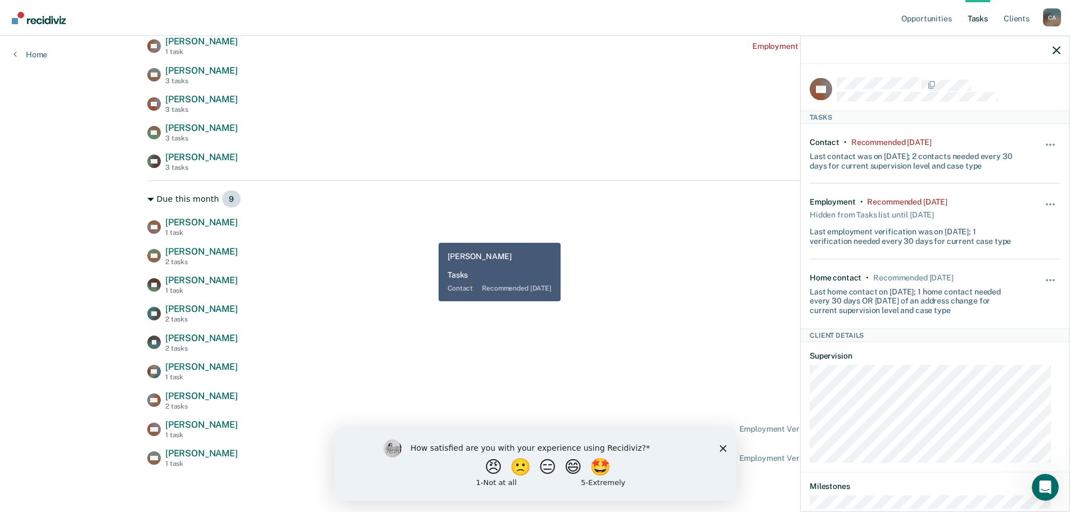
scroll to position [723, 0]
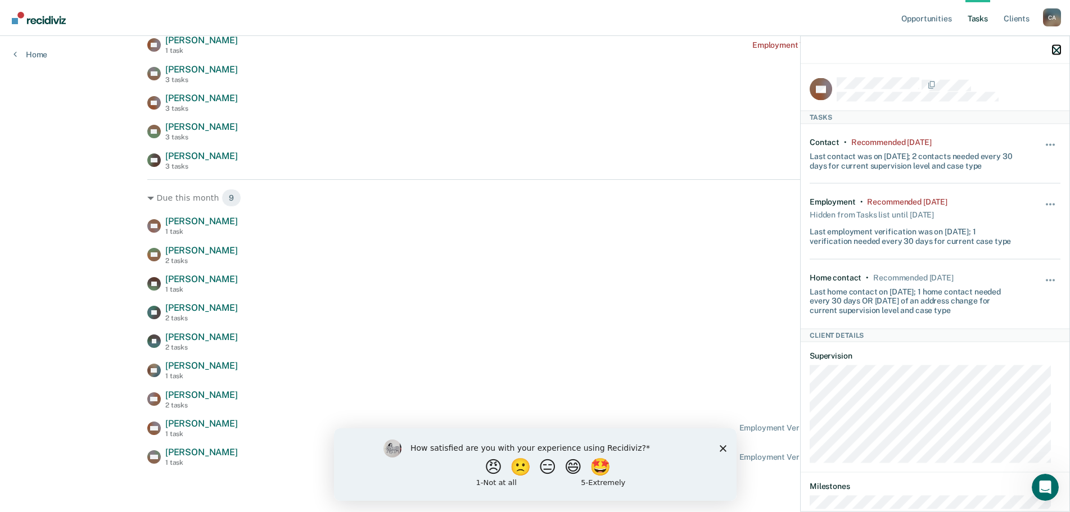
click at [1056, 47] on icon "button" at bounding box center [1057, 50] width 8 height 8
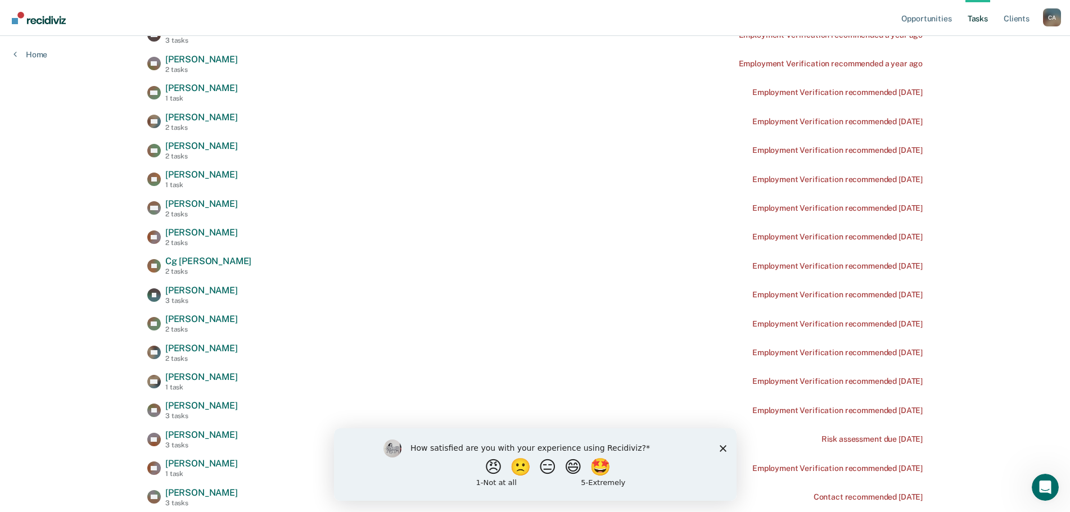
scroll to position [338, 0]
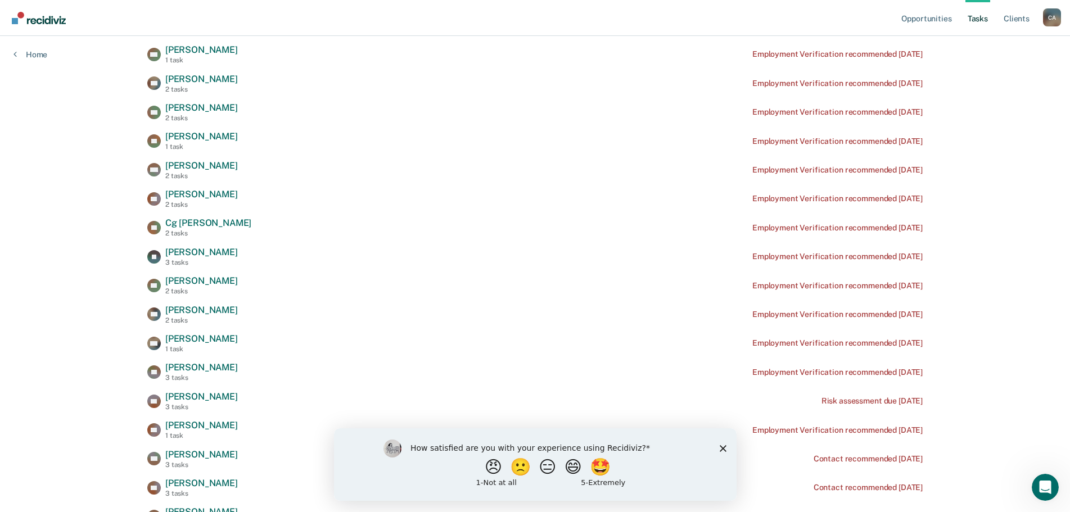
click at [725, 447] on icon "Close survey" at bounding box center [722, 448] width 7 height 7
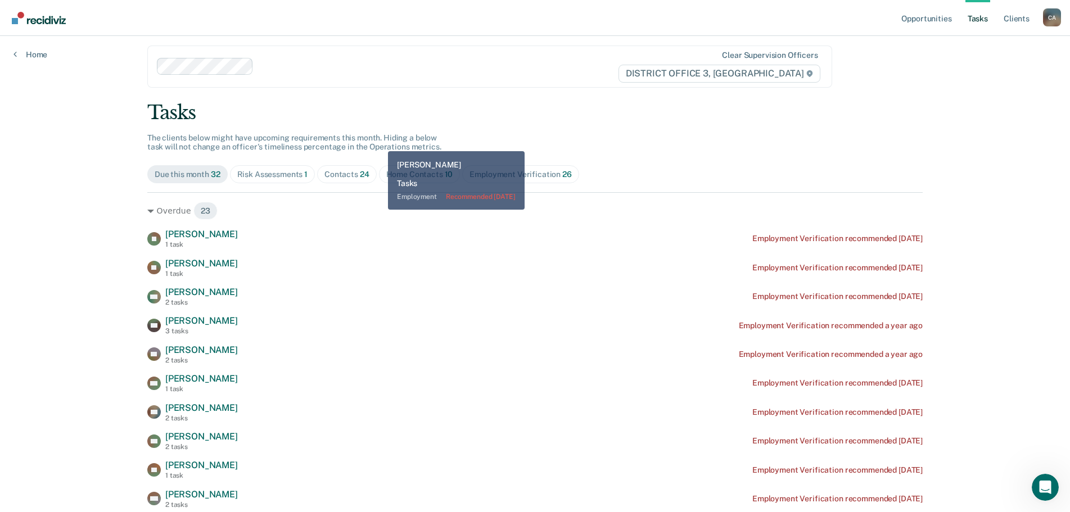
scroll to position [0, 0]
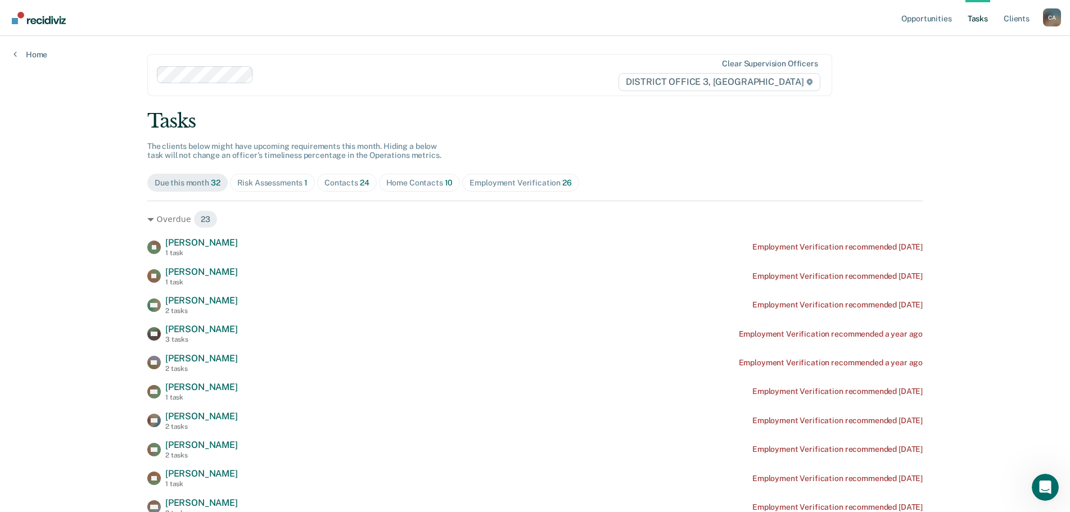
click at [415, 183] on div "Home Contacts 10" at bounding box center [419, 183] width 67 height 10
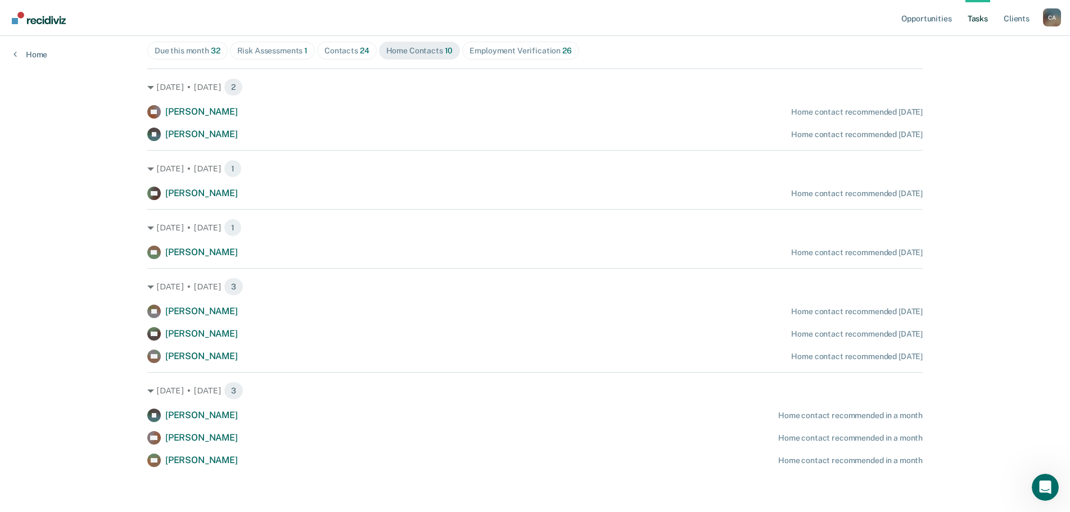
scroll to position [76, 0]
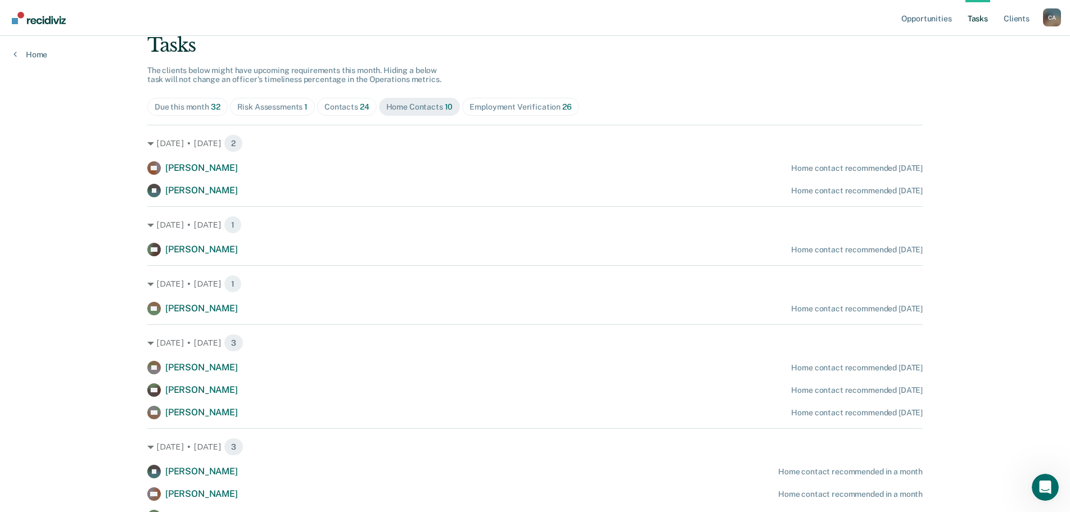
click at [345, 105] on div "Contacts 24" at bounding box center [347, 107] width 45 height 10
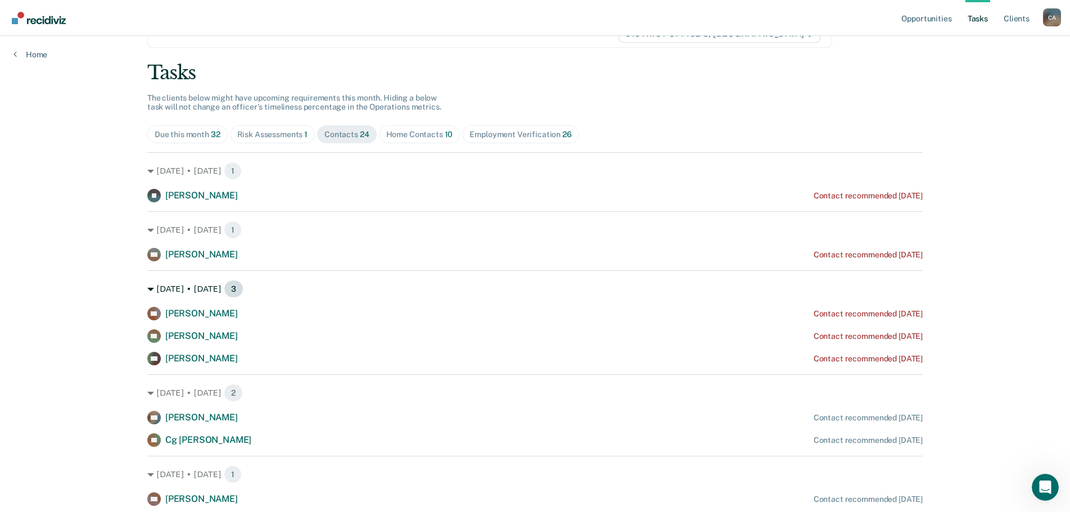
scroll to position [0, 0]
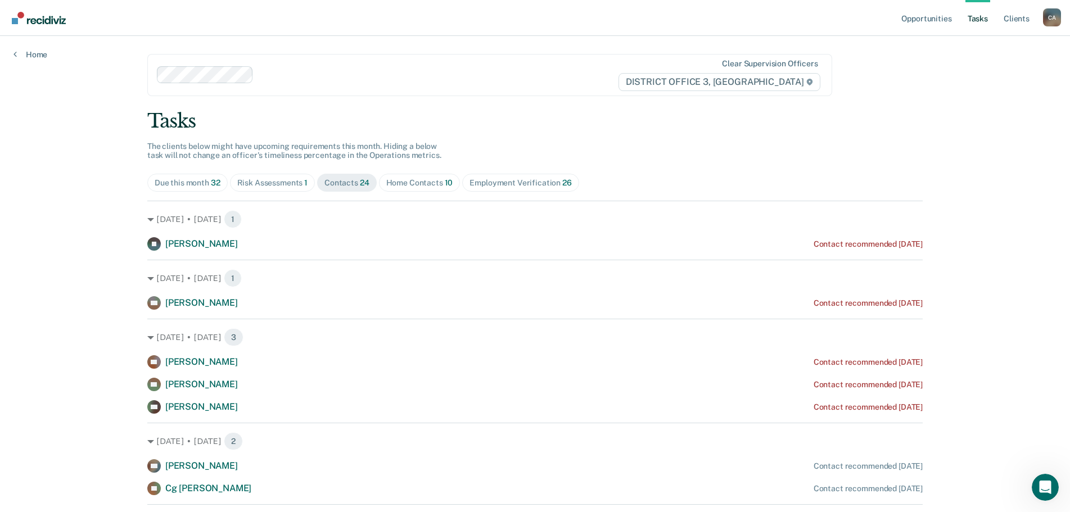
drag, startPoint x: 532, startPoint y: 183, endPoint x: 543, endPoint y: 181, distance: 10.9
click at [532, 183] on div "Employment Verification 26" at bounding box center [521, 183] width 102 height 10
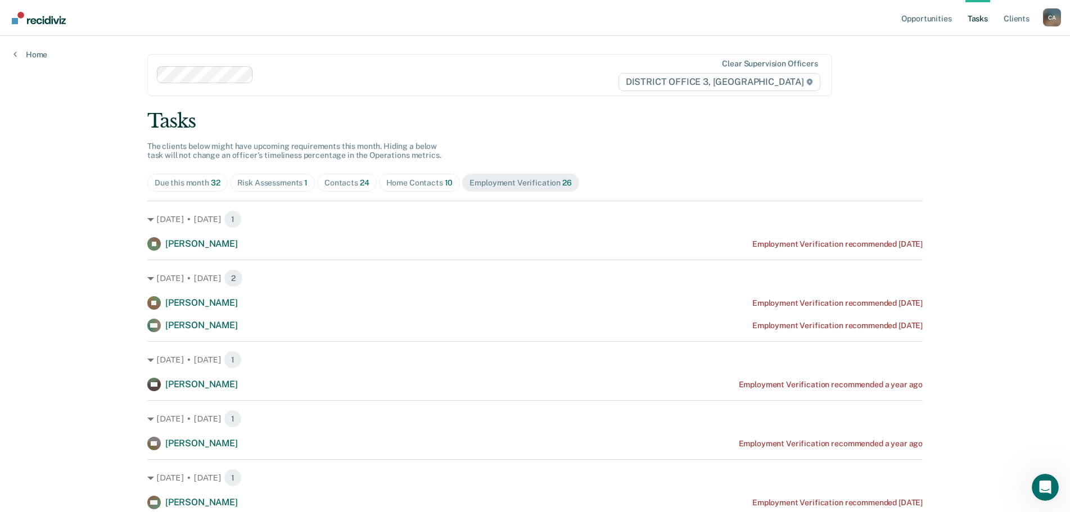
drag, startPoint x: 349, startPoint y: 182, endPoint x: 357, endPoint y: 182, distance: 8.4
click at [349, 182] on div "Contacts 24" at bounding box center [347, 183] width 45 height 10
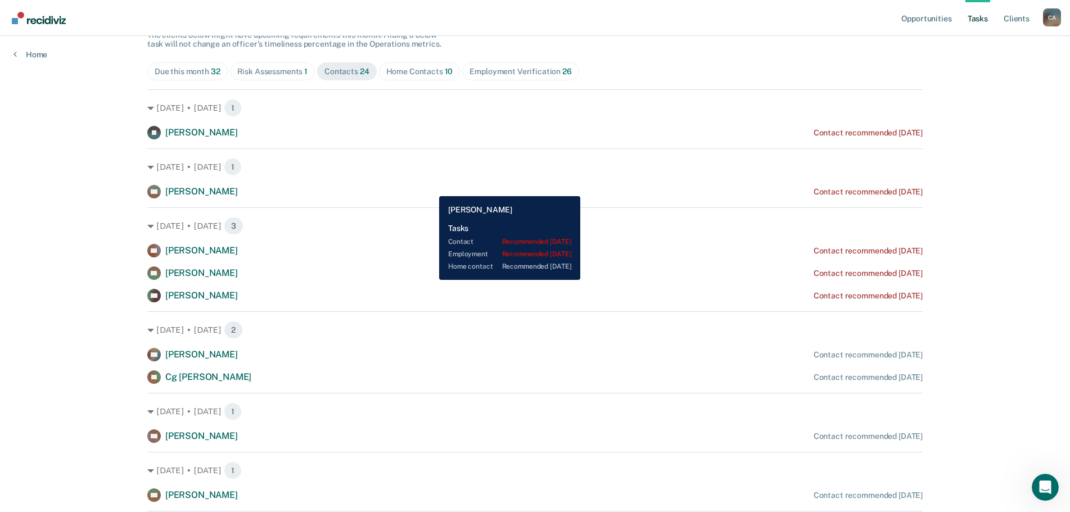
scroll to position [56, 0]
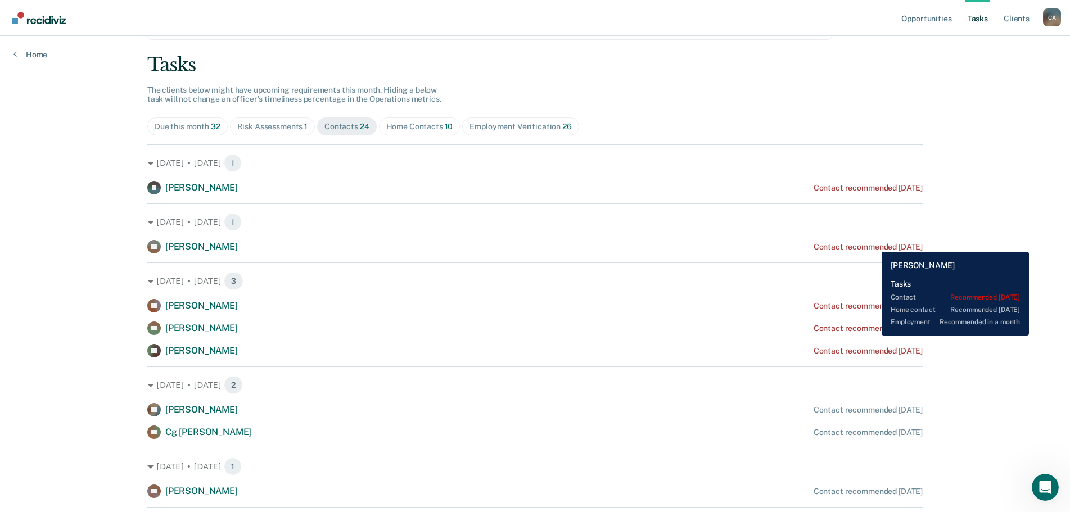
click at [874, 244] on div "Contact recommended [DATE]" at bounding box center [868, 247] width 109 height 10
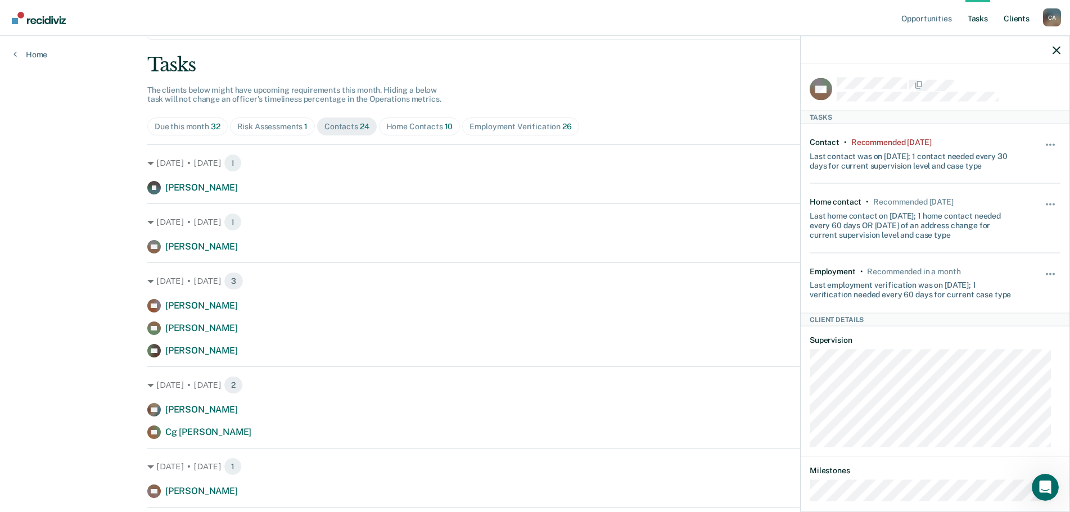
click at [1019, 13] on link "Client s" at bounding box center [1017, 18] width 30 height 36
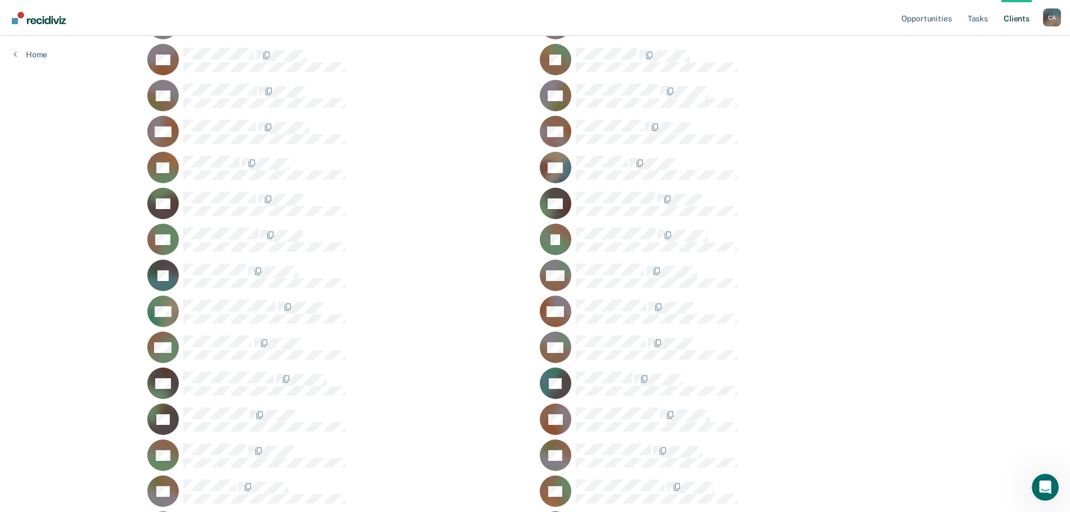
scroll to position [262, 0]
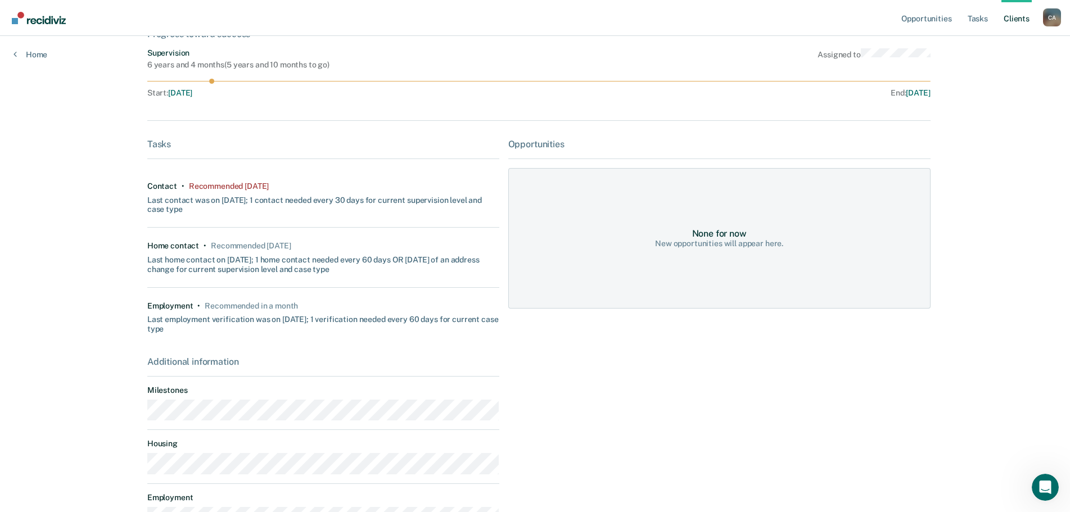
scroll to position [110, 0]
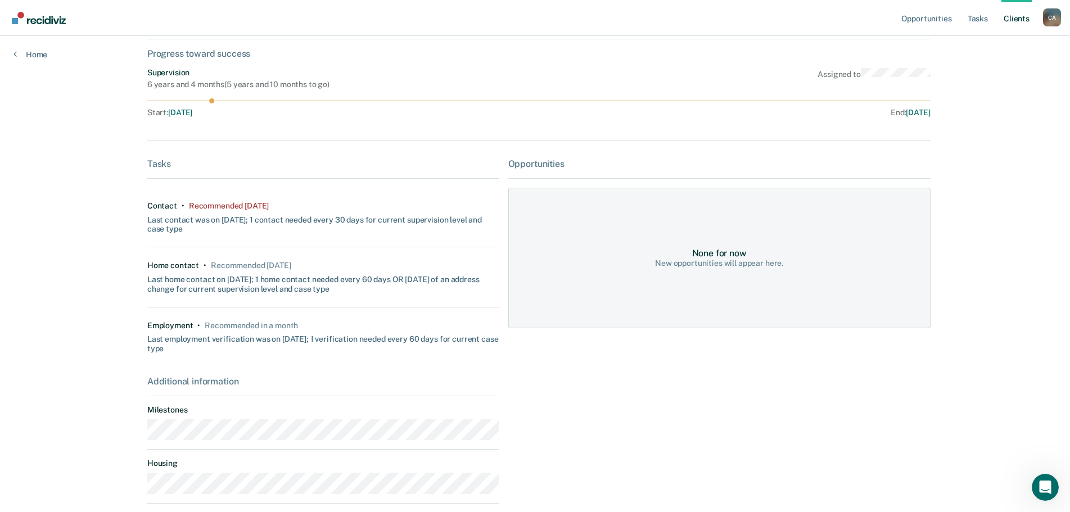
drag, startPoint x: 208, startPoint y: 100, endPoint x: 225, endPoint y: 102, distance: 17.0
click at [225, 102] on icon at bounding box center [539, 100] width 784 height 5
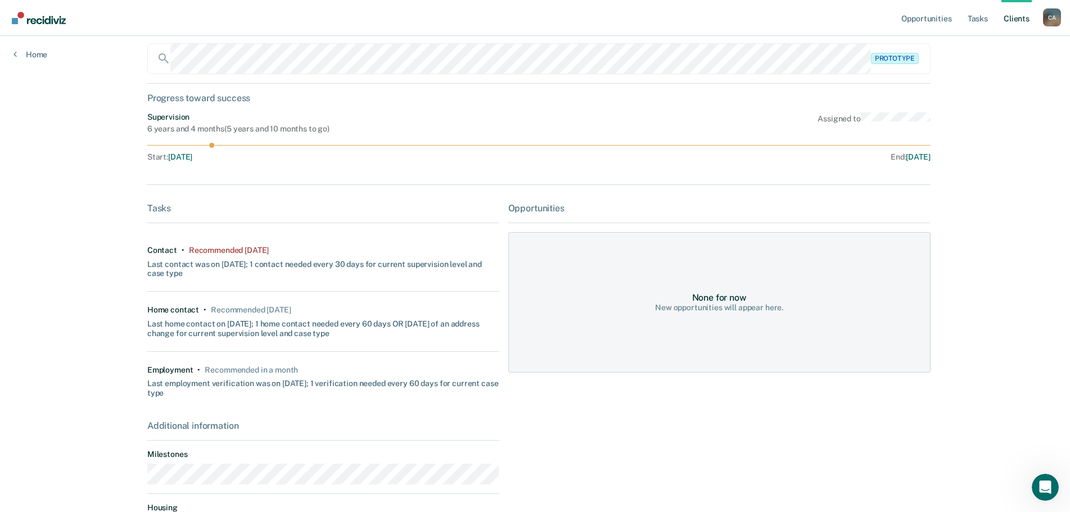
scroll to position [0, 0]
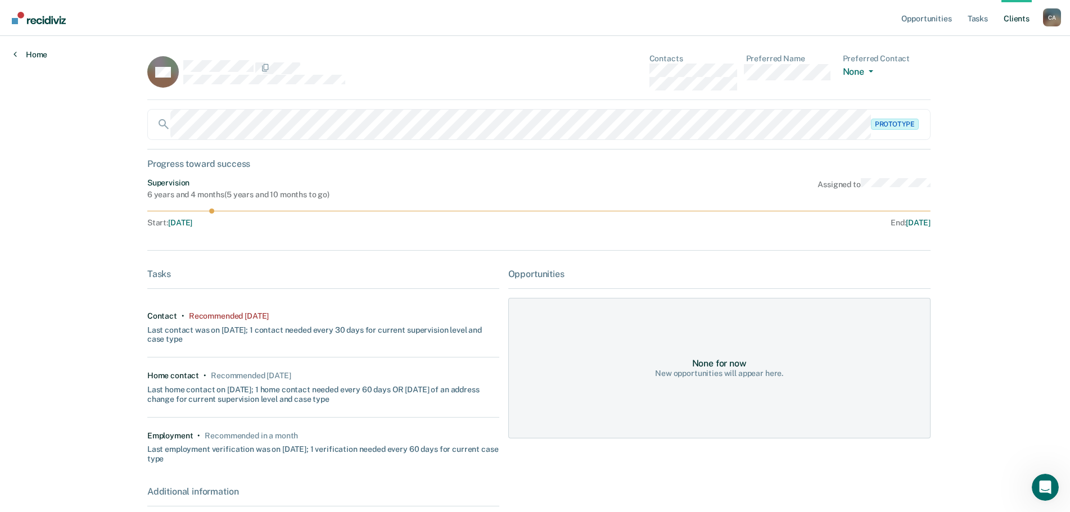
click at [29, 53] on link "Home" at bounding box center [31, 55] width 34 height 10
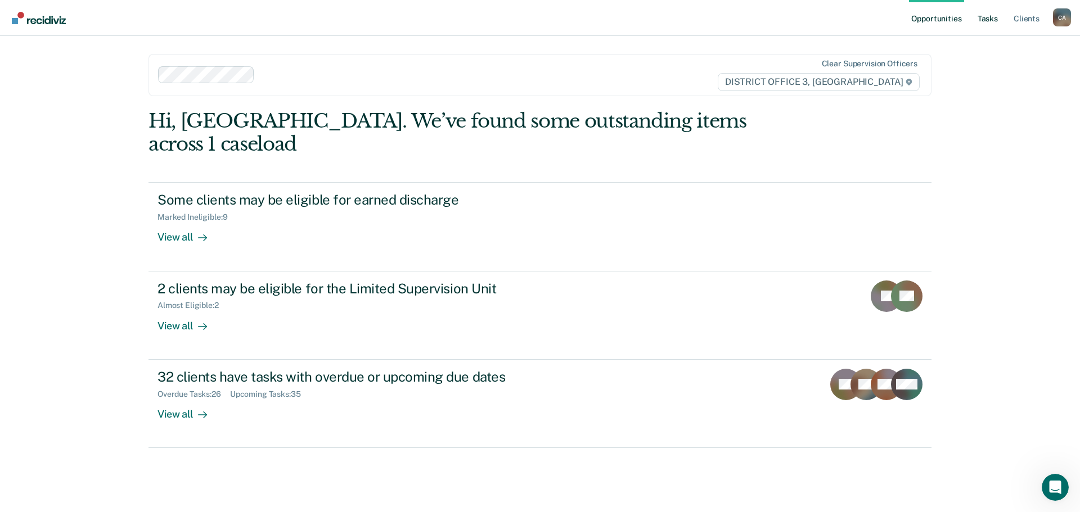
click at [985, 15] on link "Tasks" at bounding box center [987, 18] width 25 height 36
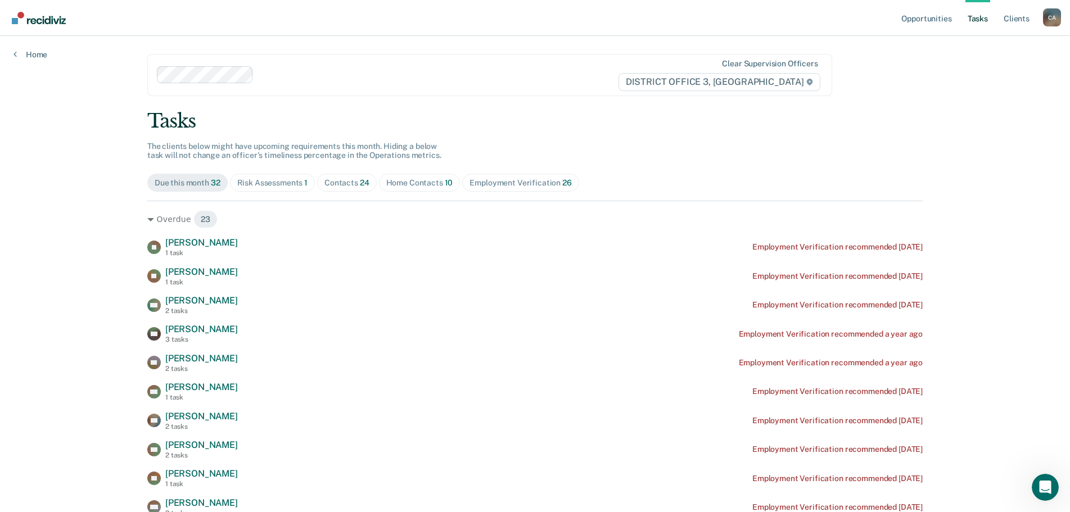
click at [360, 183] on span "24" at bounding box center [365, 182] width 10 height 9
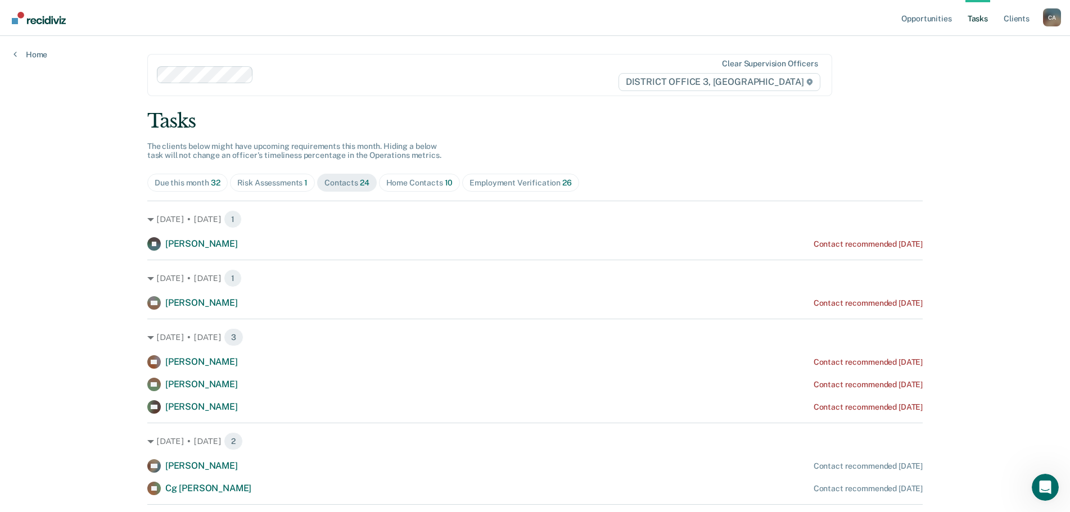
drag, startPoint x: 426, startPoint y: 191, endPoint x: 426, endPoint y: 182, distance: 8.4
click at [426, 187] on span "Home Contacts 10" at bounding box center [420, 183] width 82 height 18
